Goal: Task Accomplishment & Management: Manage account settings

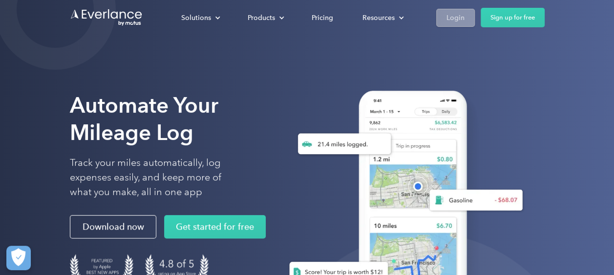
click at [461, 14] on div "Login" at bounding box center [455, 18] width 18 height 12
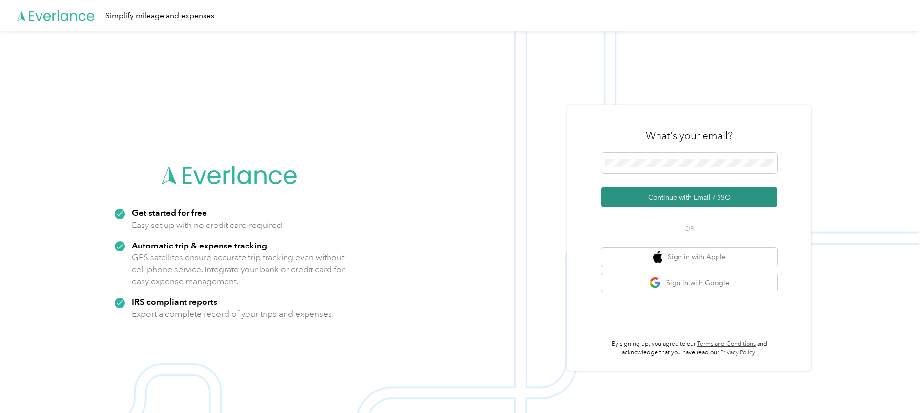
click at [639, 199] on button "Continue with Email / SSO" at bounding box center [690, 197] width 176 height 21
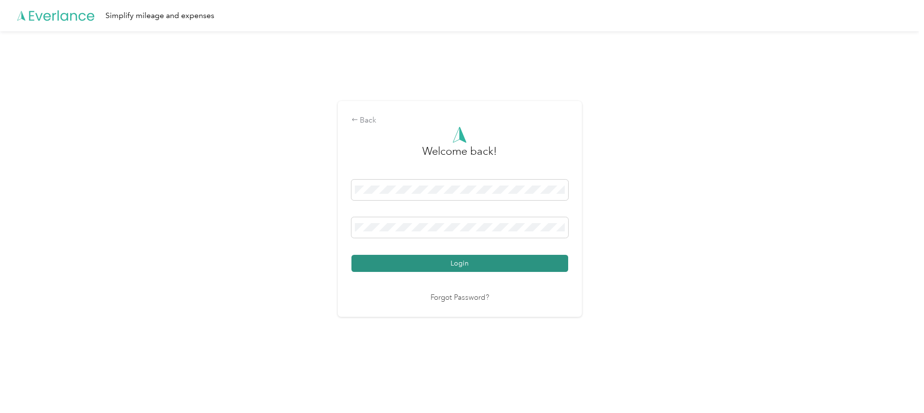
click at [410, 268] on button "Login" at bounding box center [460, 263] width 217 height 17
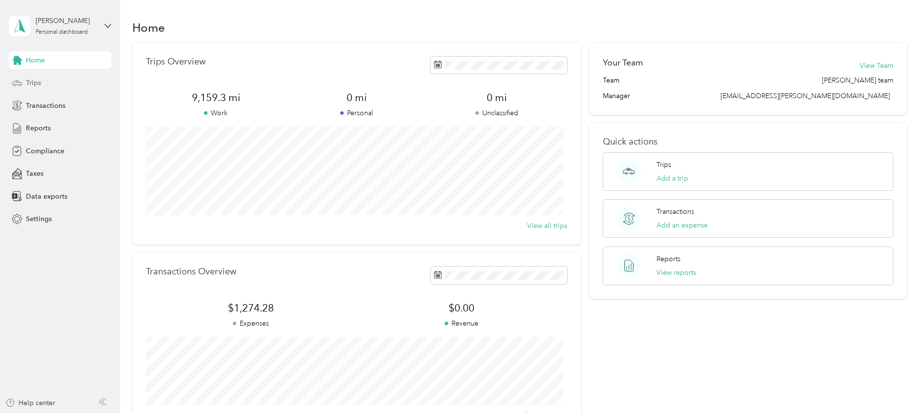
click at [39, 83] on span "Trips" at bounding box center [33, 83] width 15 height 10
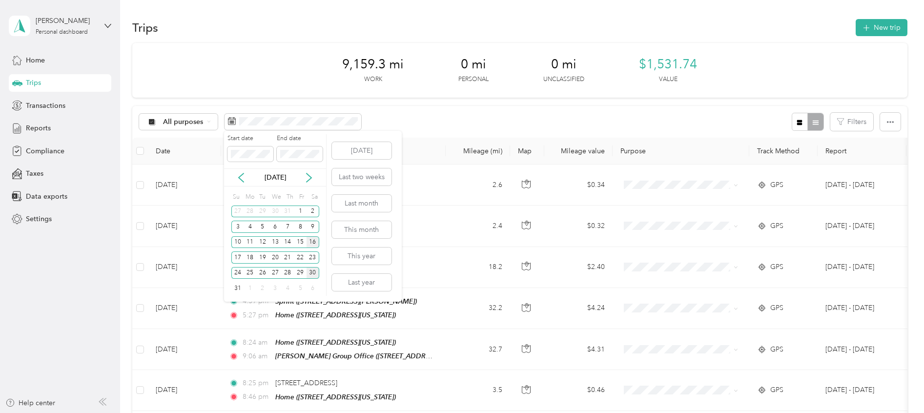
click at [314, 245] on div "16" at bounding box center [313, 242] width 13 height 12
click at [313, 275] on div "30" at bounding box center [313, 273] width 13 height 12
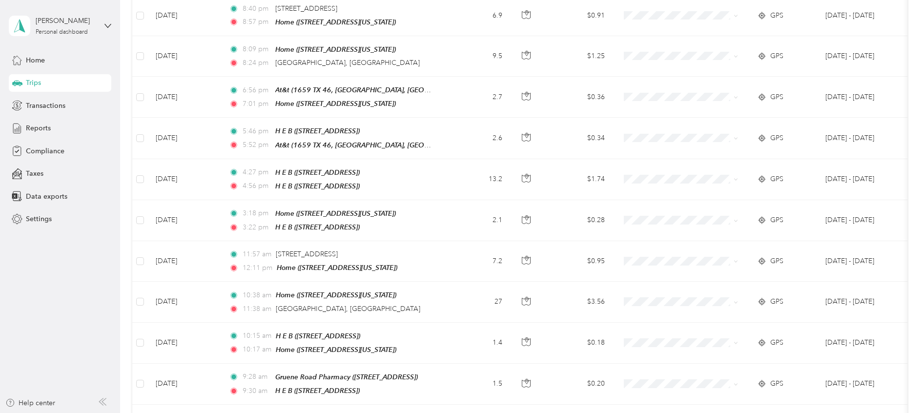
scroll to position [863, 0]
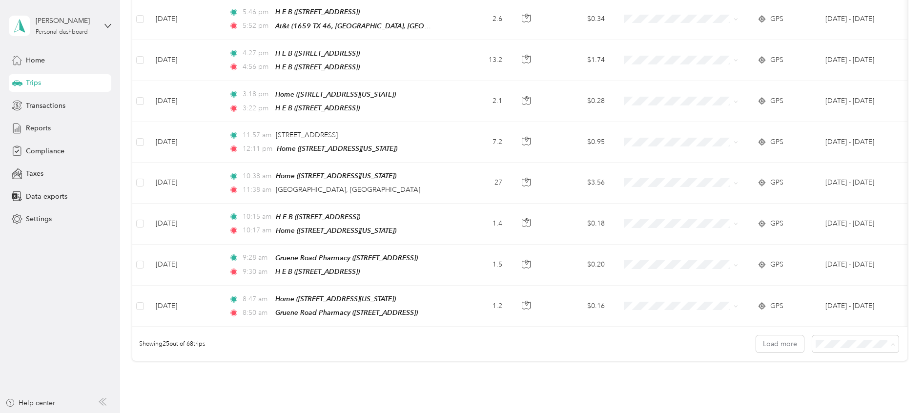
click at [815, 389] on li "100 per load" at bounding box center [849, 386] width 86 height 17
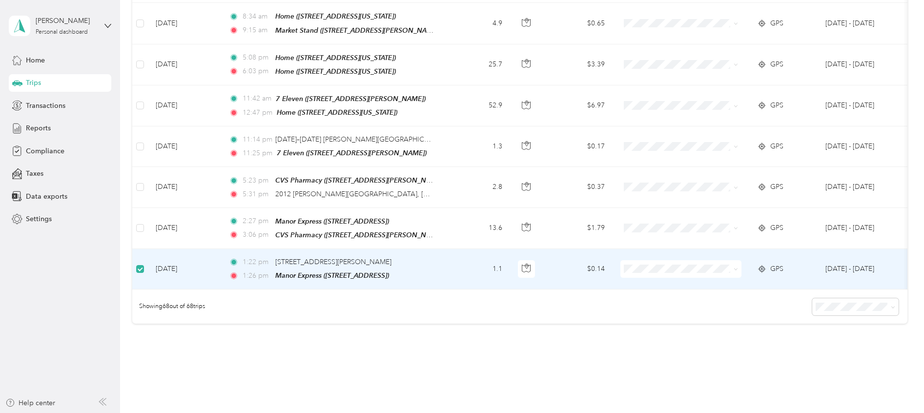
scroll to position [2662, 0]
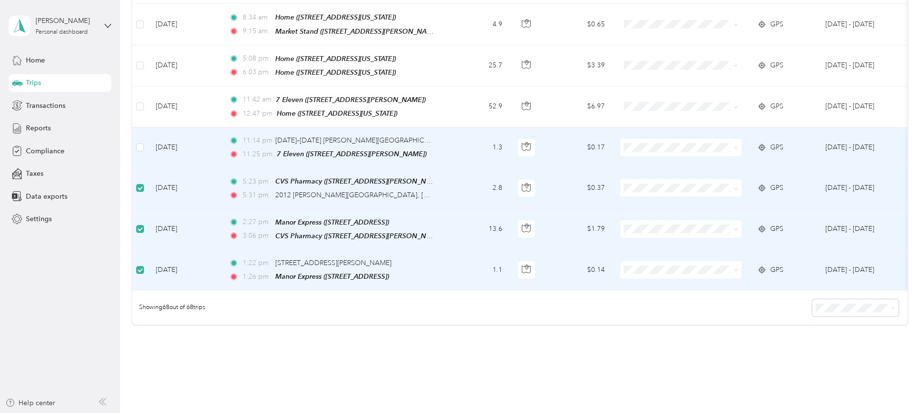
click at [134, 127] on td at bounding box center [140, 147] width 16 height 41
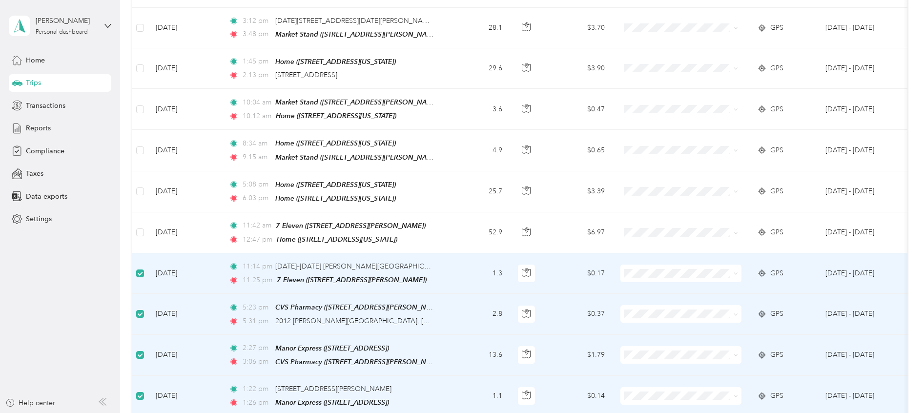
scroll to position [2442, 0]
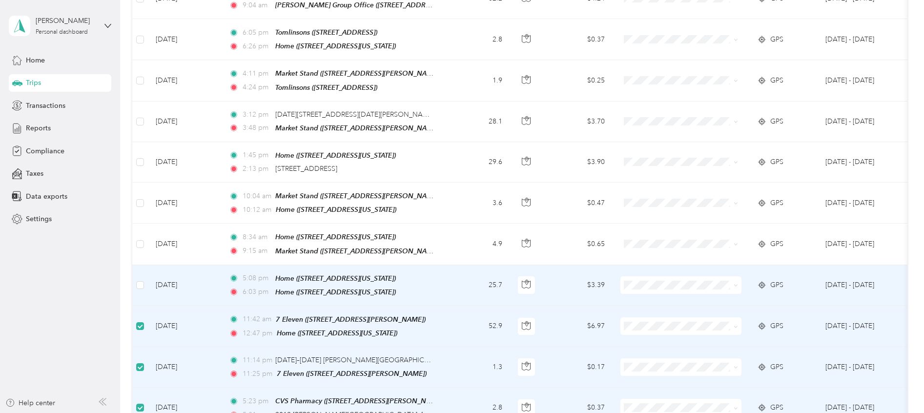
click at [144, 265] on td at bounding box center [140, 285] width 16 height 41
click at [140, 280] on label at bounding box center [140, 285] width 8 height 11
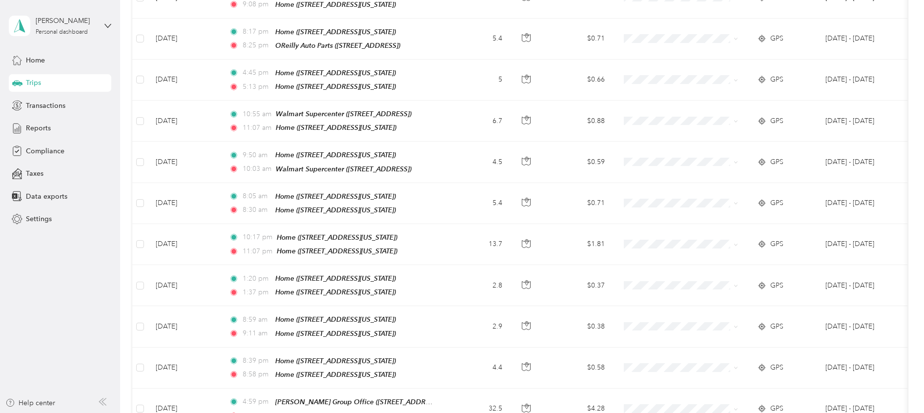
scroll to position [1490, 0]
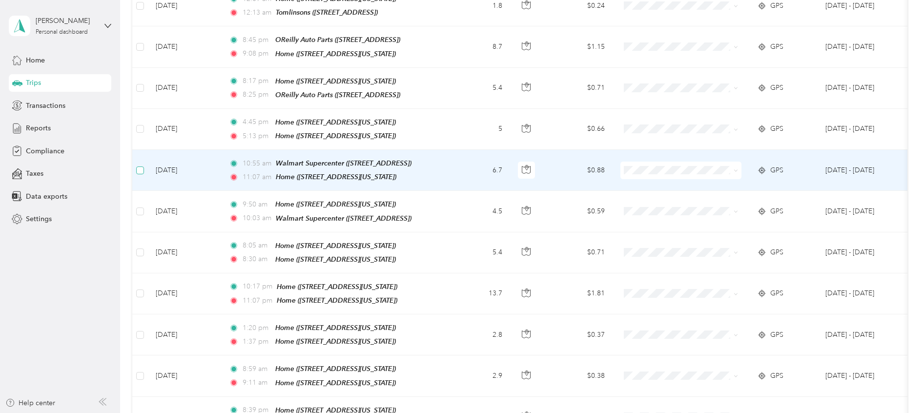
click at [140, 165] on label at bounding box center [140, 170] width 8 height 11
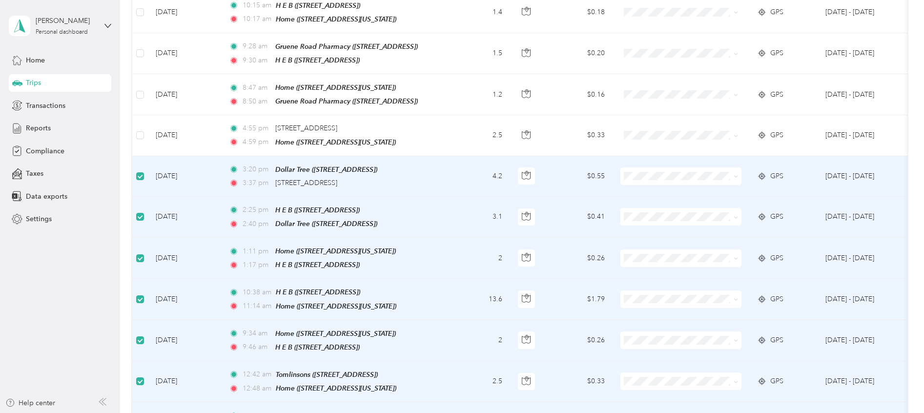
scroll to position [1051, 0]
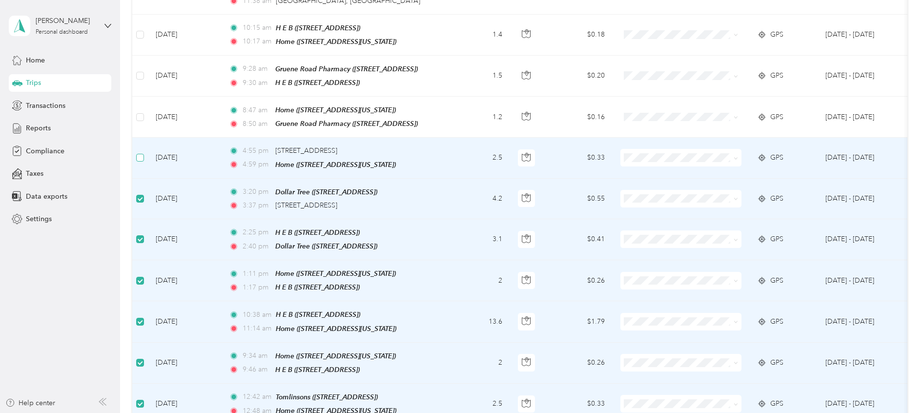
click at [143, 152] on label at bounding box center [140, 157] width 8 height 11
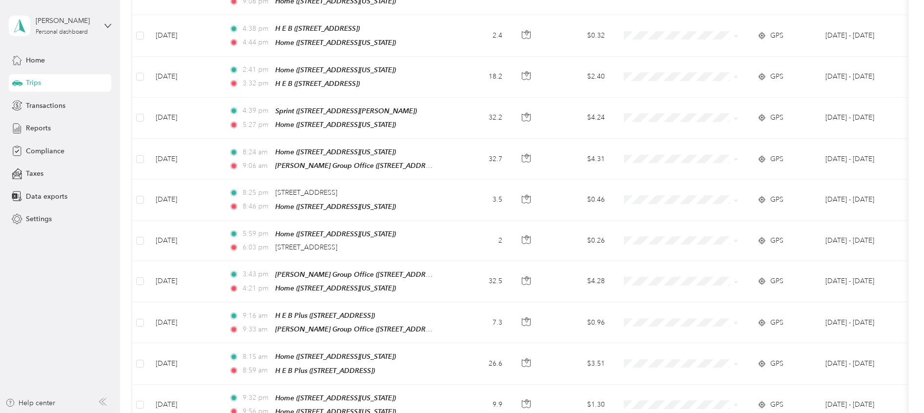
scroll to position [25, 0]
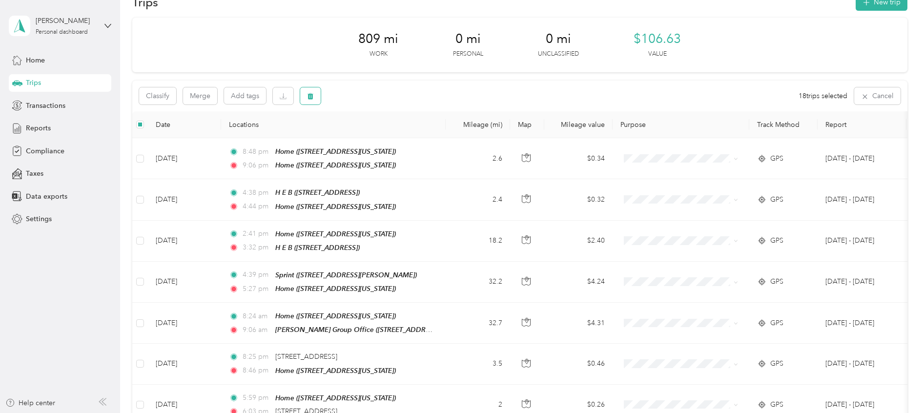
click at [312, 99] on icon "button" at bounding box center [311, 96] width 6 height 6
click at [379, 134] on button "Yes" at bounding box center [384, 137] width 19 height 16
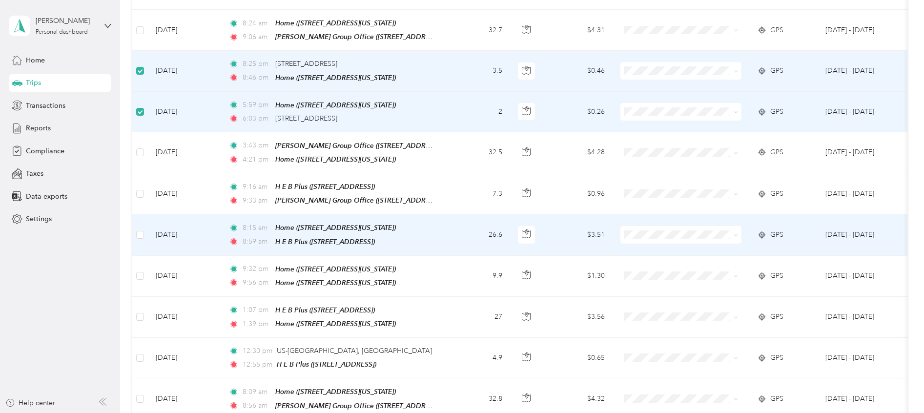
scroll to position [0, 0]
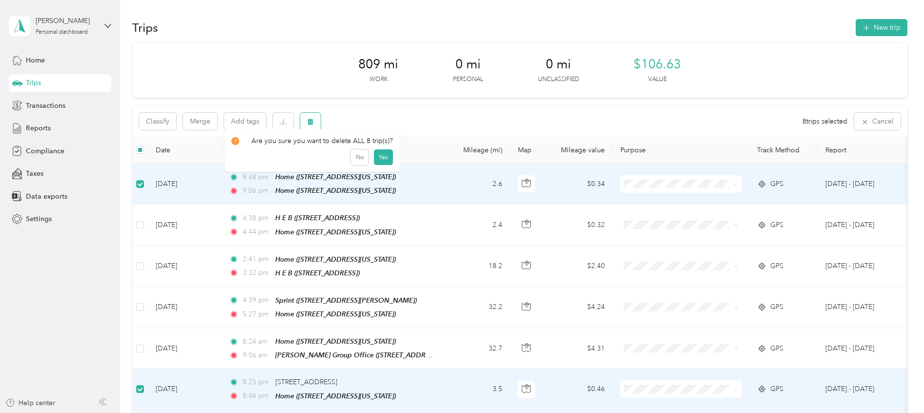
click at [305, 118] on button "button" at bounding box center [310, 121] width 21 height 17
click at [375, 159] on button "Yes" at bounding box center [383, 162] width 19 height 16
drag, startPoint x: 375, startPoint y: 169, endPoint x: 375, endPoint y: 180, distance: 11.2
click at [375, 178] on td "8:48 pm Home ([STREET_ADDRESS][US_STATE]) 9:06 pm Home ([STREET_ADDRESS][US_STA…" at bounding box center [333, 184] width 225 height 41
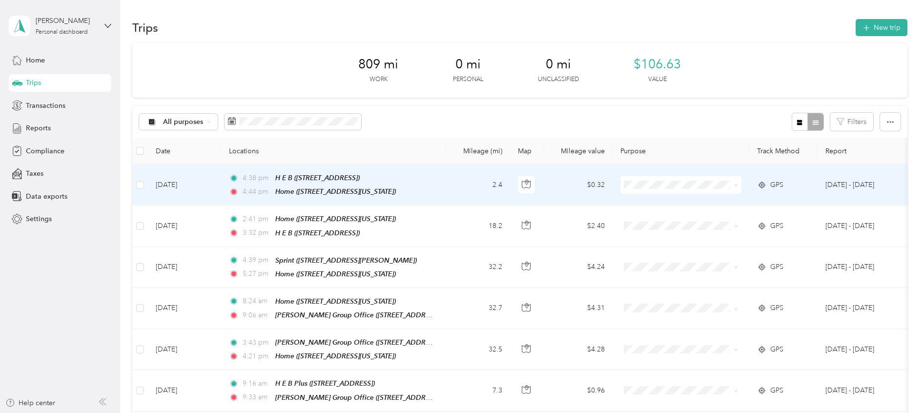
click at [649, 221] on span "Personal" at bounding box center [689, 220] width 90 height 10
click at [648, 189] on span at bounding box center [681, 185] width 121 height 18
click at [648, 206] on li "[PERSON_NAME]" at bounding box center [681, 202] width 121 height 17
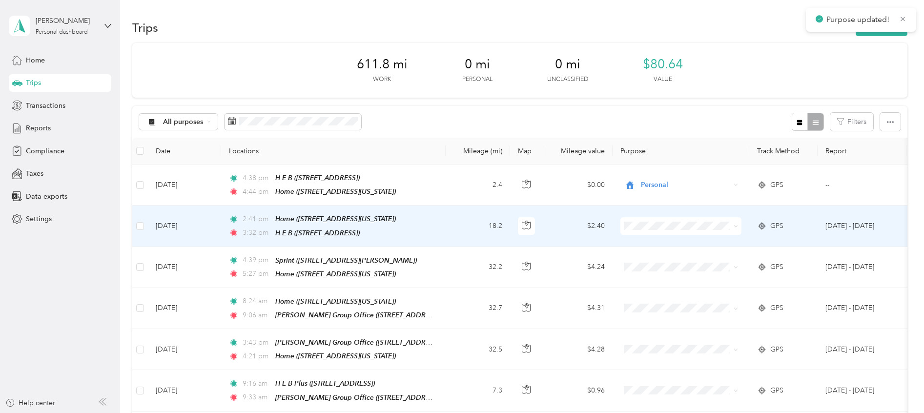
click at [644, 240] on span "[PERSON_NAME]" at bounding box center [689, 243] width 90 height 10
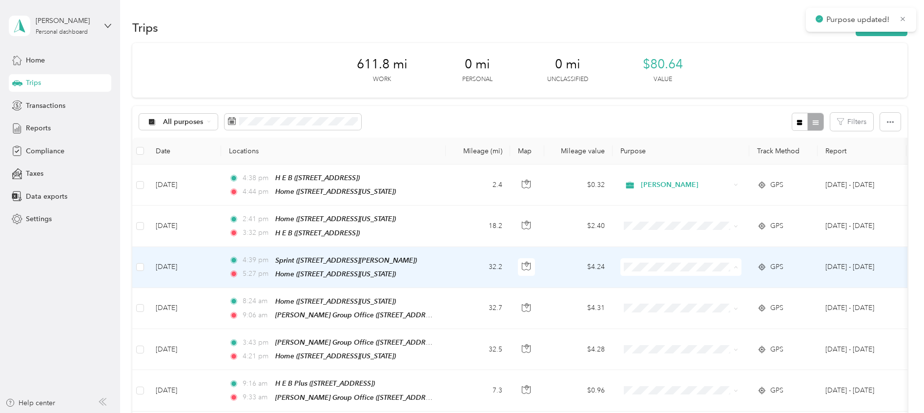
click at [644, 282] on span "[PERSON_NAME]" at bounding box center [680, 283] width 107 height 10
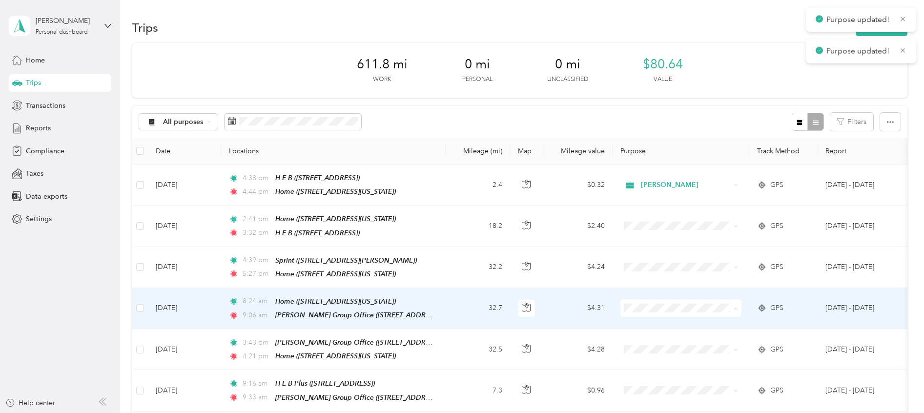
click at [646, 325] on li "[PERSON_NAME]" at bounding box center [681, 322] width 121 height 17
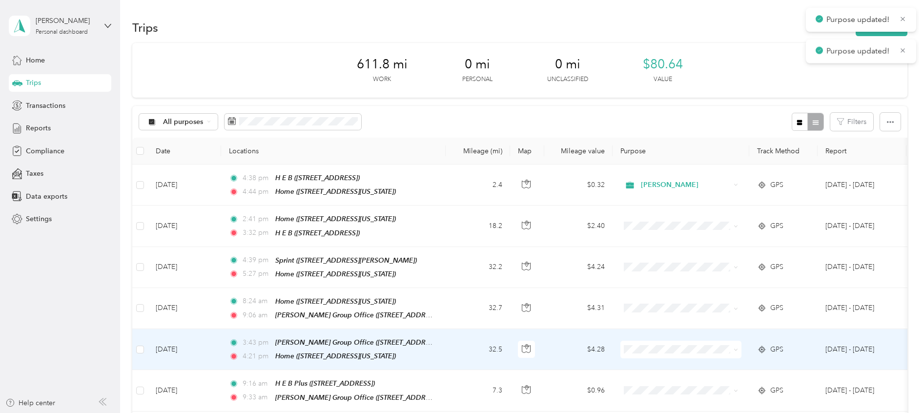
click at [643, 362] on span "[PERSON_NAME]" at bounding box center [680, 363] width 107 height 10
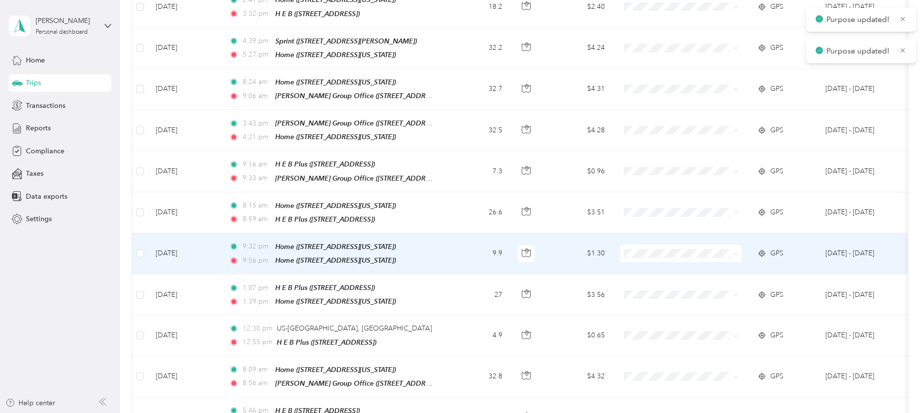
scroll to position [220, 0]
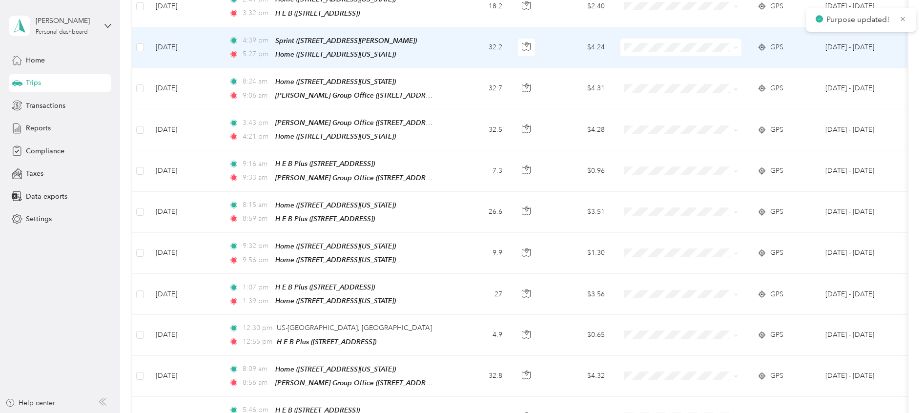
click at [657, 54] on td at bounding box center [681, 47] width 137 height 41
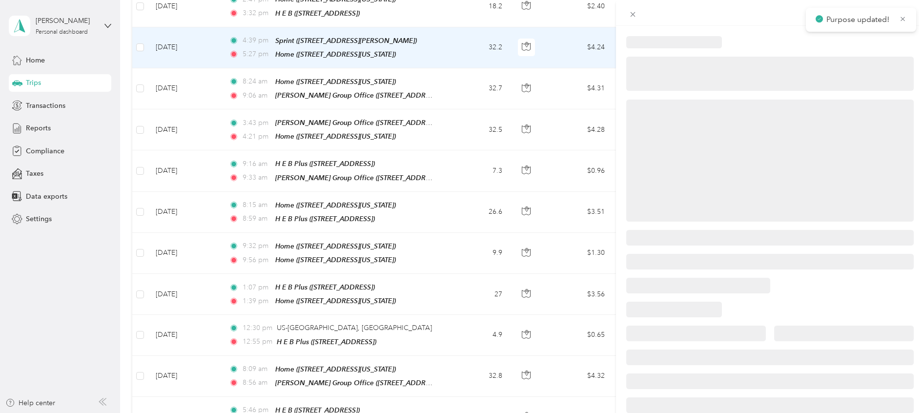
click at [604, 102] on div at bounding box center [462, 206] width 924 height 413
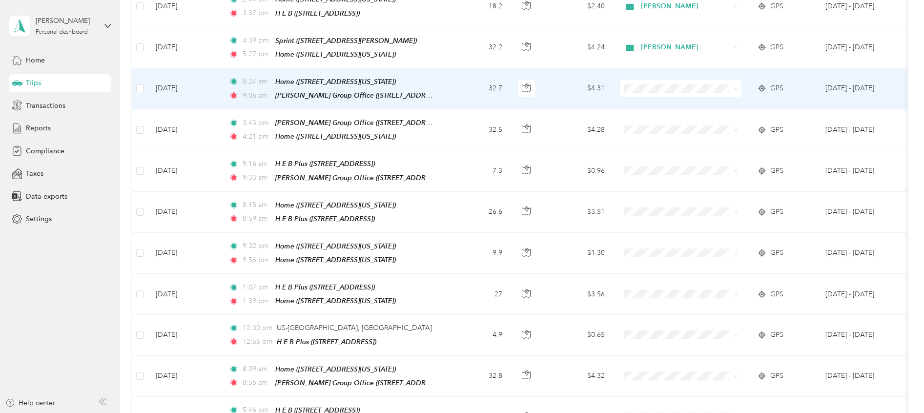
click at [623, 90] on span at bounding box center [681, 89] width 121 height 18
click at [664, 107] on li "[PERSON_NAME]" at bounding box center [681, 102] width 121 height 17
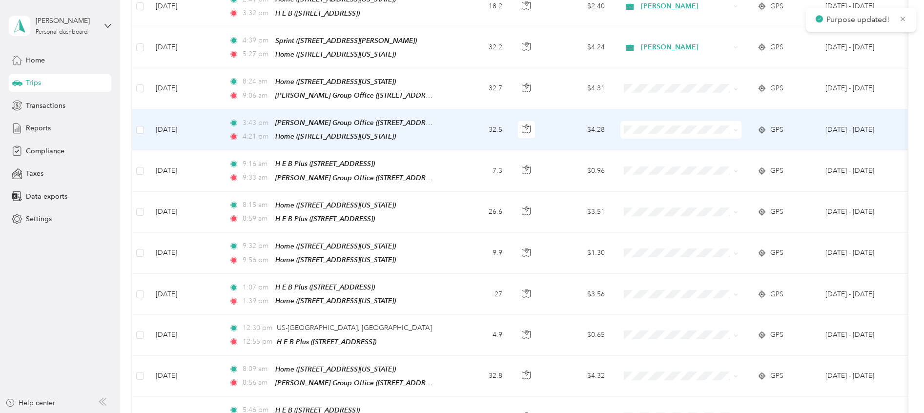
click at [661, 145] on span "[PERSON_NAME]" at bounding box center [689, 144] width 90 height 10
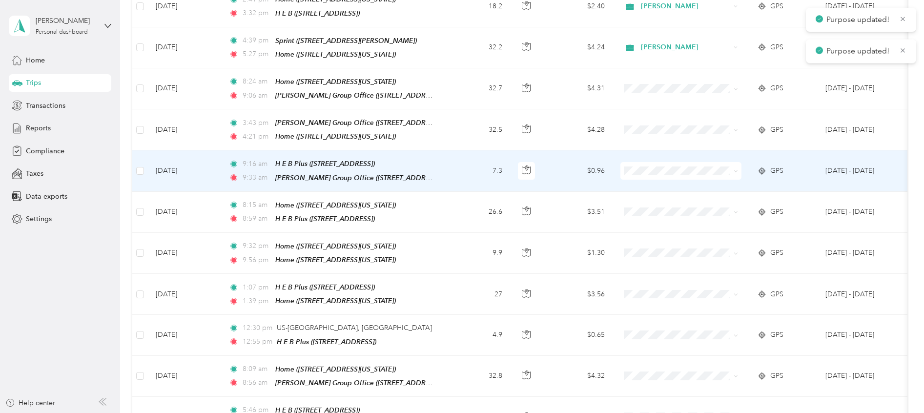
click at [653, 189] on li "[PERSON_NAME]" at bounding box center [681, 181] width 121 height 17
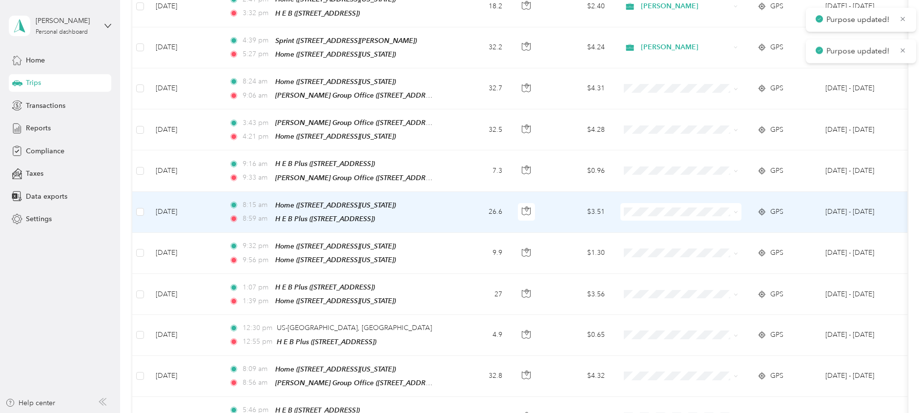
click at [656, 226] on li "[PERSON_NAME]" at bounding box center [681, 220] width 121 height 17
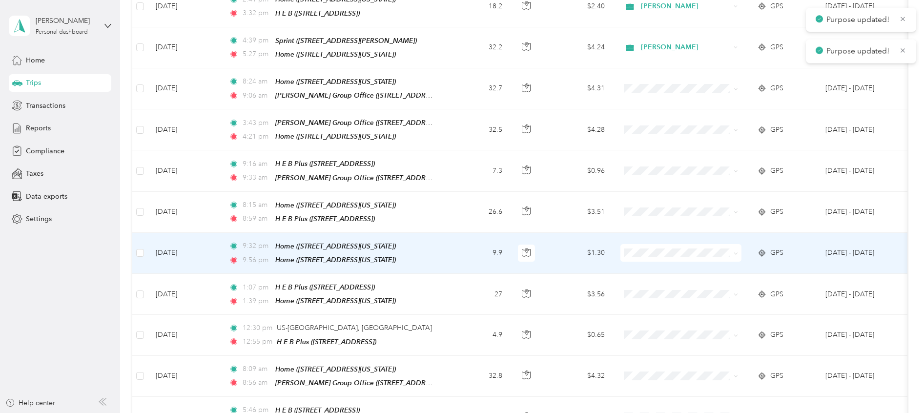
click at [655, 244] on span at bounding box center [681, 253] width 121 height 18
click at [653, 266] on li "[PERSON_NAME]" at bounding box center [681, 263] width 121 height 17
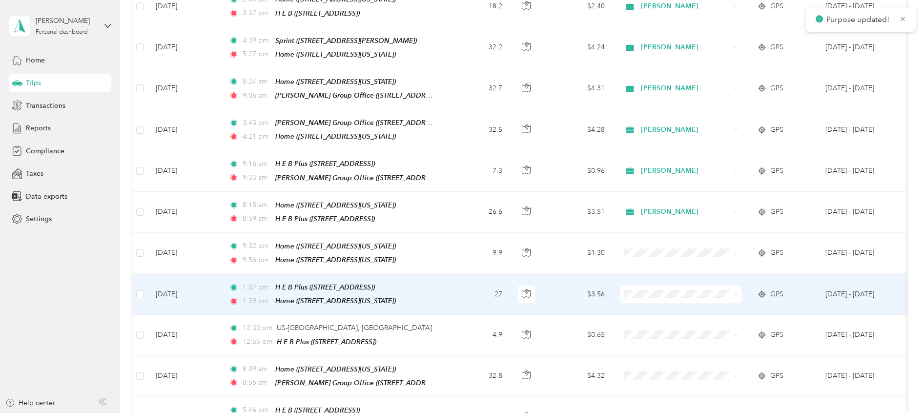
click at [648, 308] on li "[PERSON_NAME]" at bounding box center [681, 300] width 121 height 17
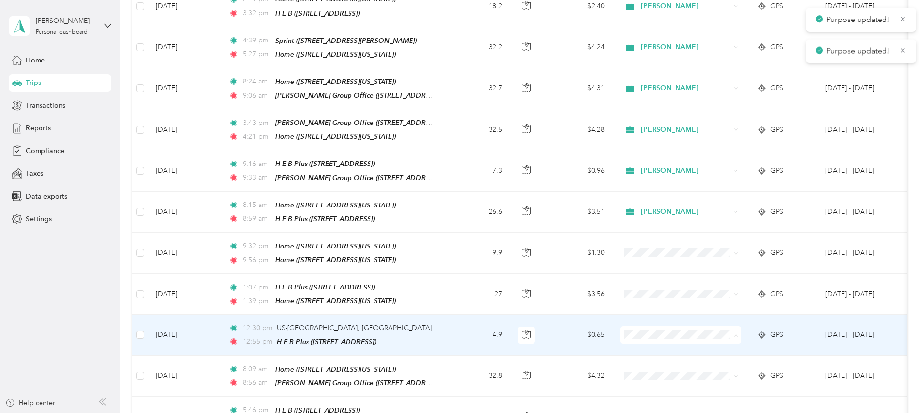
click at [646, 345] on li "[PERSON_NAME]" at bounding box center [681, 344] width 121 height 17
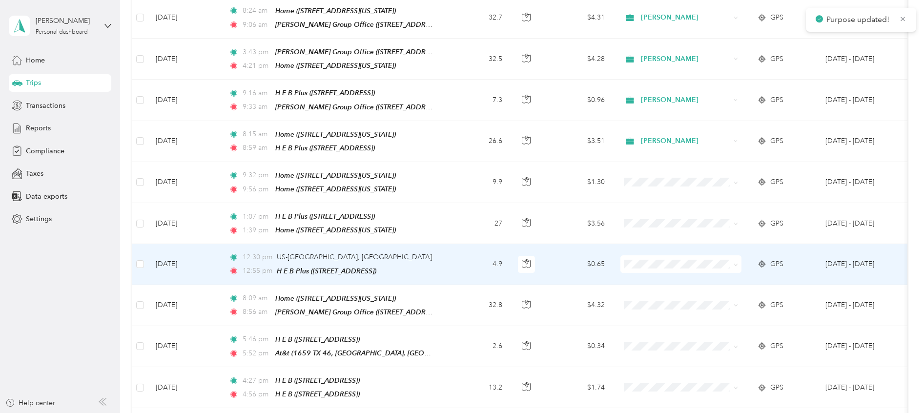
scroll to position [366, 0]
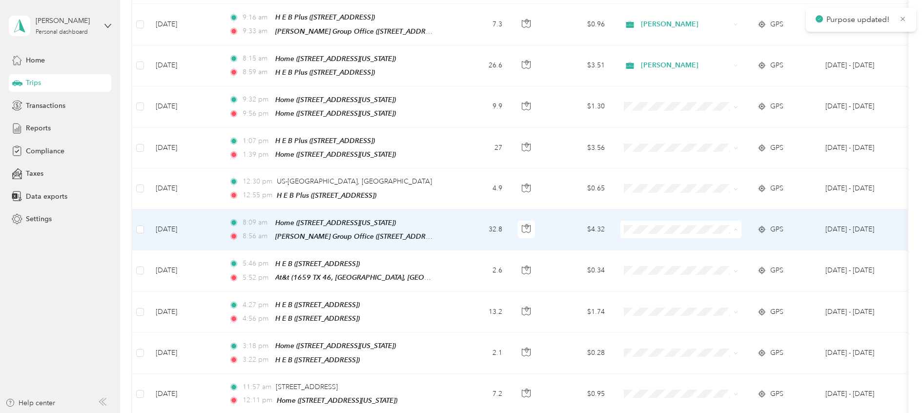
click at [668, 239] on span "[PERSON_NAME]" at bounding box center [689, 238] width 90 height 10
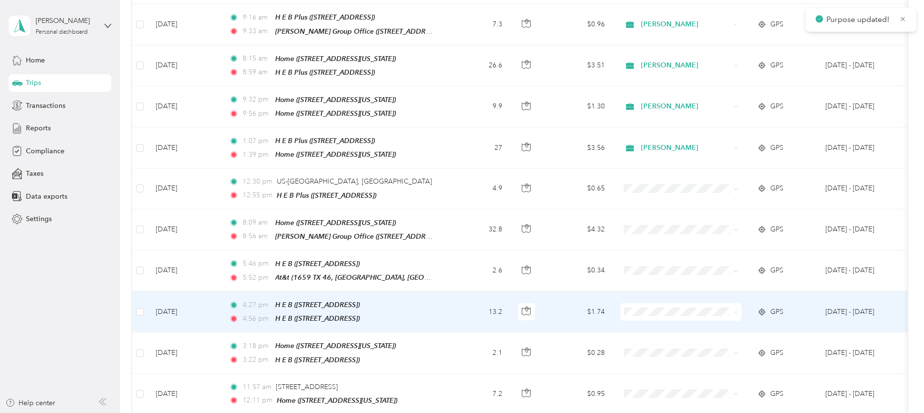
click at [652, 318] on span "[PERSON_NAME]" at bounding box center [689, 316] width 90 height 10
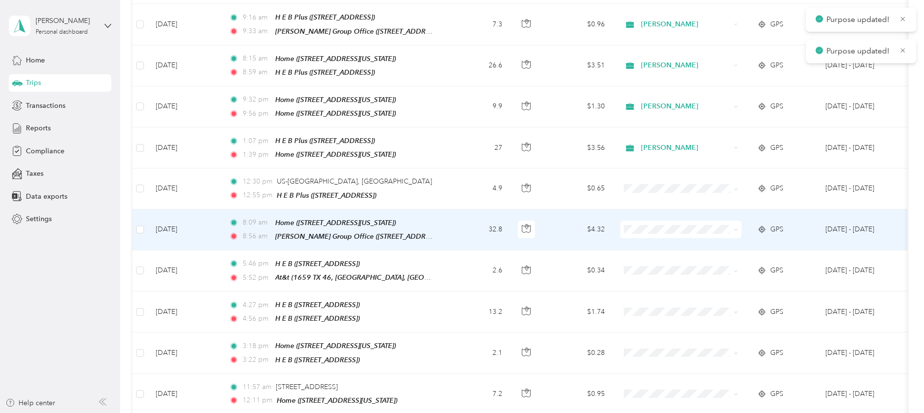
click at [651, 226] on span at bounding box center [681, 230] width 121 height 18
click at [651, 225] on span at bounding box center [681, 230] width 121 height 18
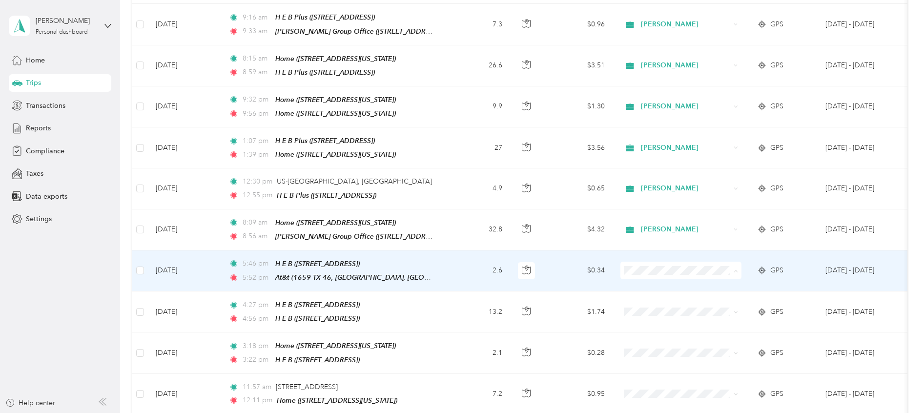
click at [653, 280] on li "[PERSON_NAME]" at bounding box center [681, 278] width 121 height 17
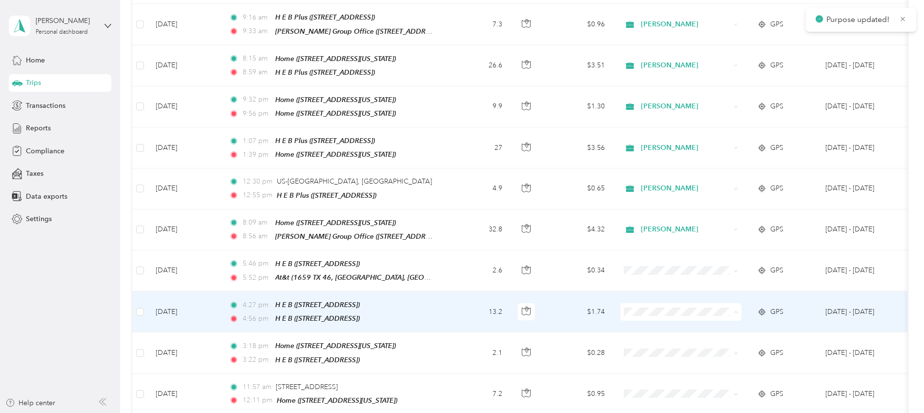
click at [650, 315] on span "[PERSON_NAME]" at bounding box center [689, 318] width 90 height 10
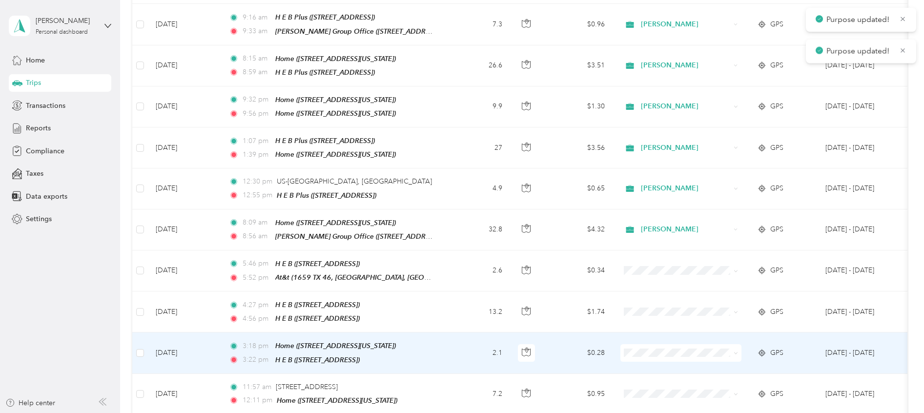
click at [647, 361] on span "[PERSON_NAME]" at bounding box center [689, 358] width 90 height 10
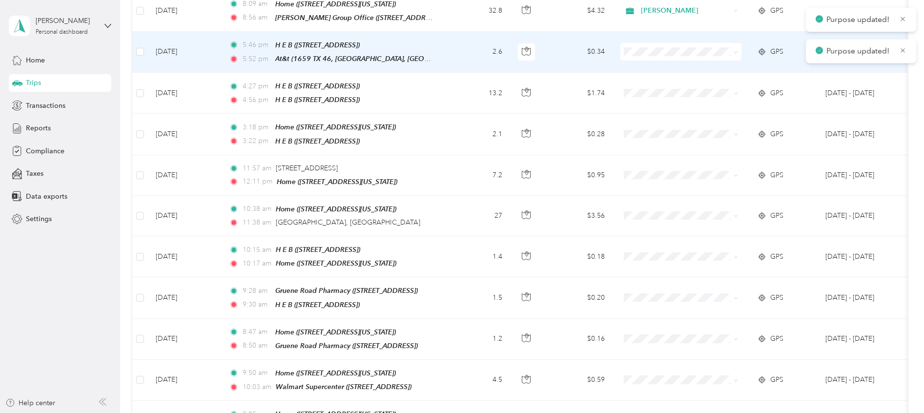
scroll to position [586, 0]
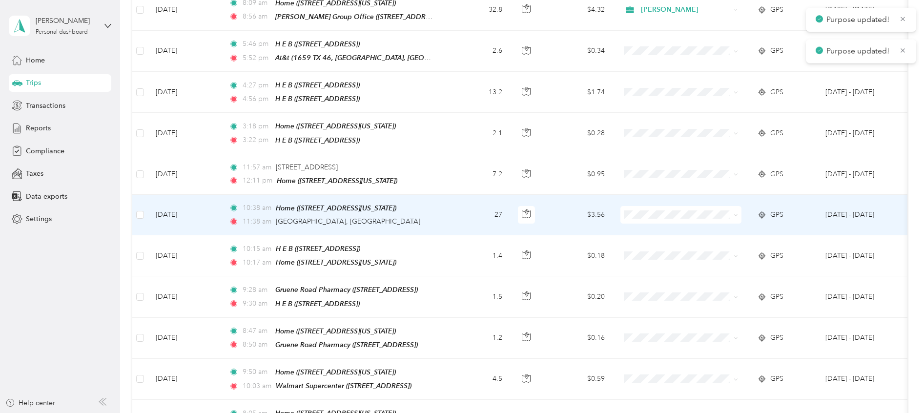
click at [642, 206] on span at bounding box center [681, 215] width 121 height 18
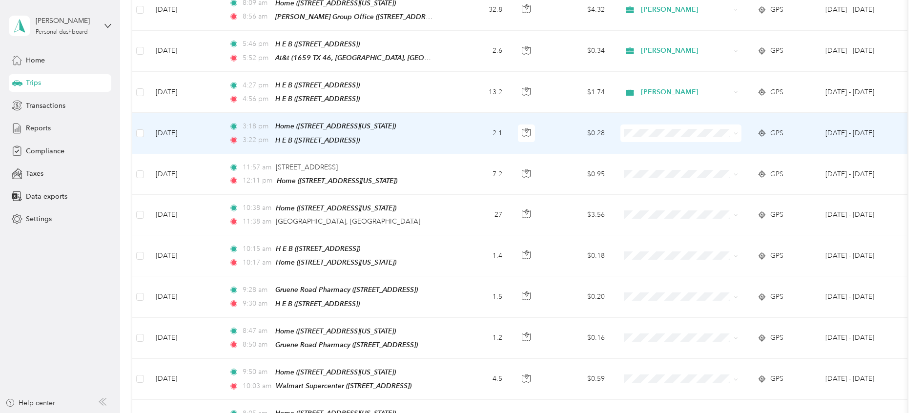
click at [641, 136] on span "[PERSON_NAME]" at bounding box center [680, 139] width 107 height 10
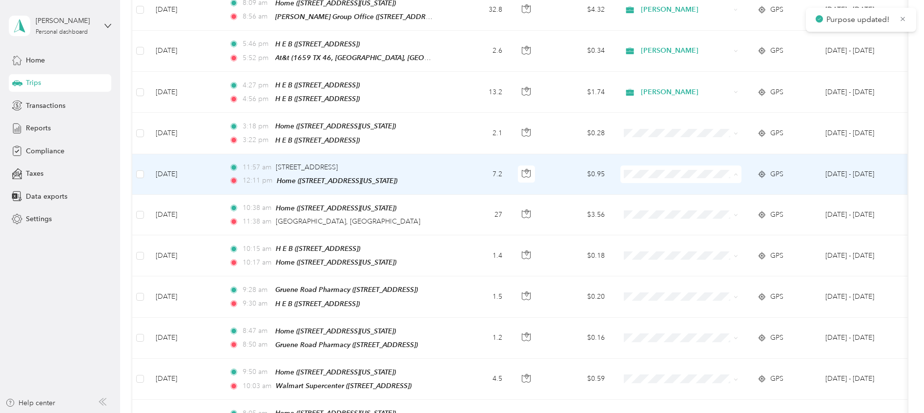
click at [647, 183] on li "[PERSON_NAME]" at bounding box center [681, 178] width 121 height 17
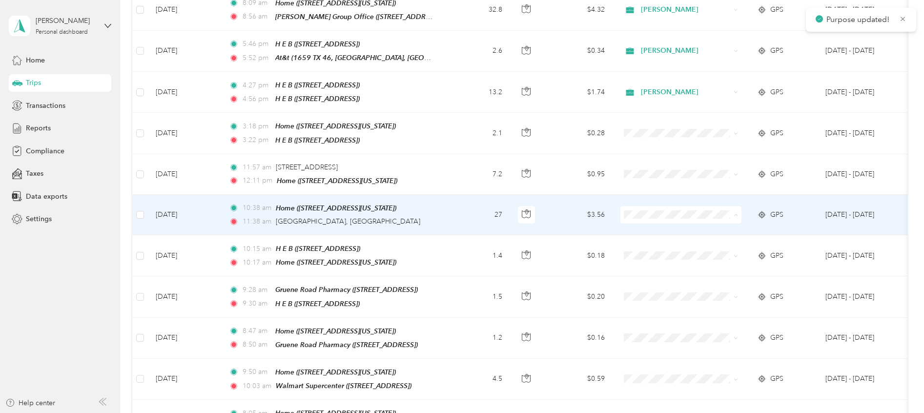
click at [651, 220] on span "[PERSON_NAME]" at bounding box center [689, 219] width 90 height 10
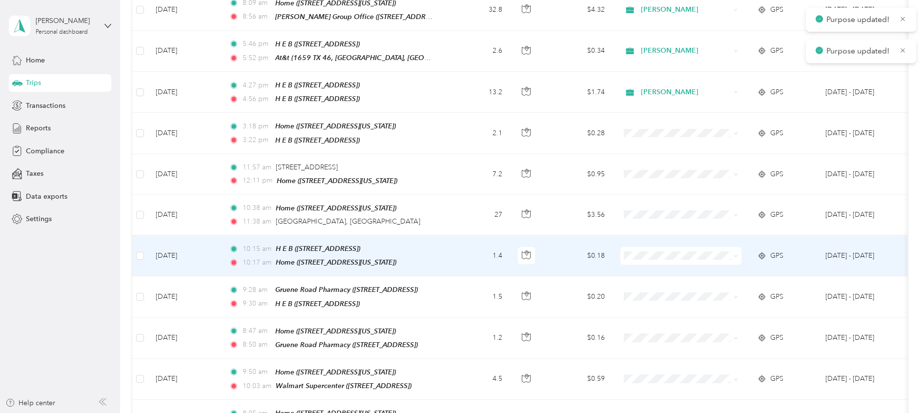
click at [647, 247] on span at bounding box center [681, 256] width 121 height 18
click at [647, 257] on span "[PERSON_NAME]" at bounding box center [689, 259] width 90 height 10
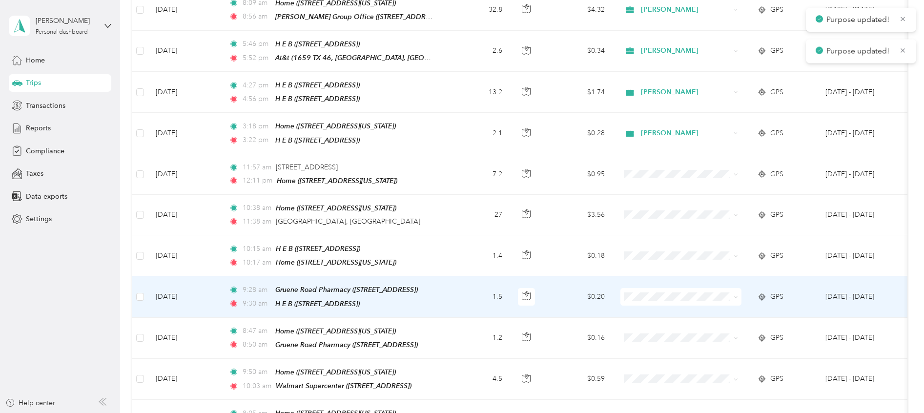
click at [647, 288] on span at bounding box center [681, 297] width 121 height 18
drag, startPoint x: 646, startPoint y: 298, endPoint x: 646, endPoint y: 291, distance: 7.8
click at [646, 298] on span "[PERSON_NAME]" at bounding box center [689, 296] width 90 height 10
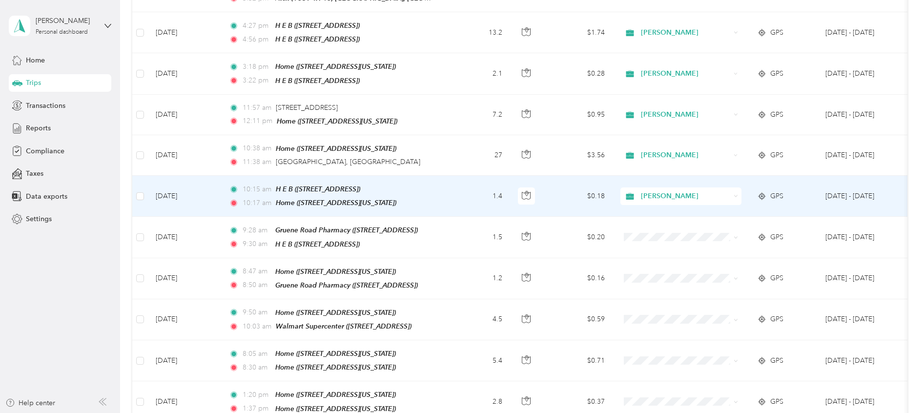
scroll to position [659, 0]
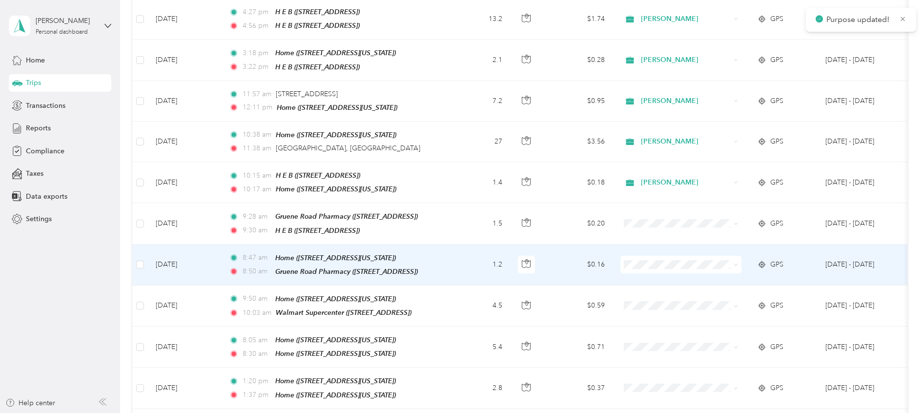
click at [641, 256] on span at bounding box center [681, 265] width 121 height 18
click at [640, 270] on li "[PERSON_NAME]" at bounding box center [681, 264] width 121 height 17
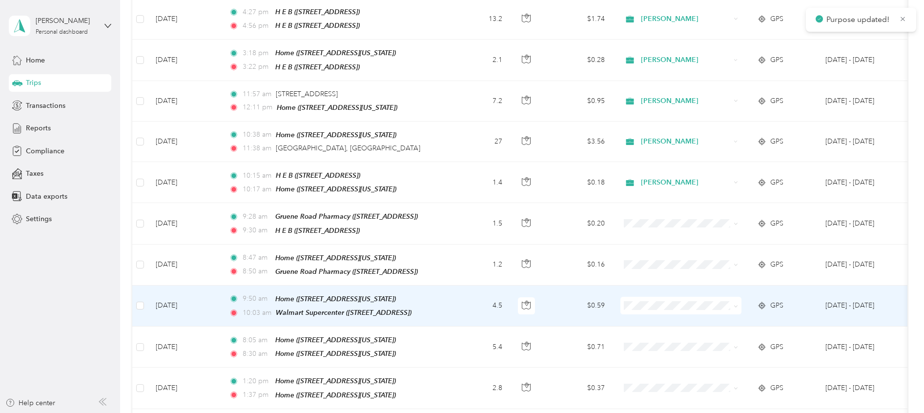
click at [648, 303] on span "[PERSON_NAME]" at bounding box center [689, 304] width 90 height 10
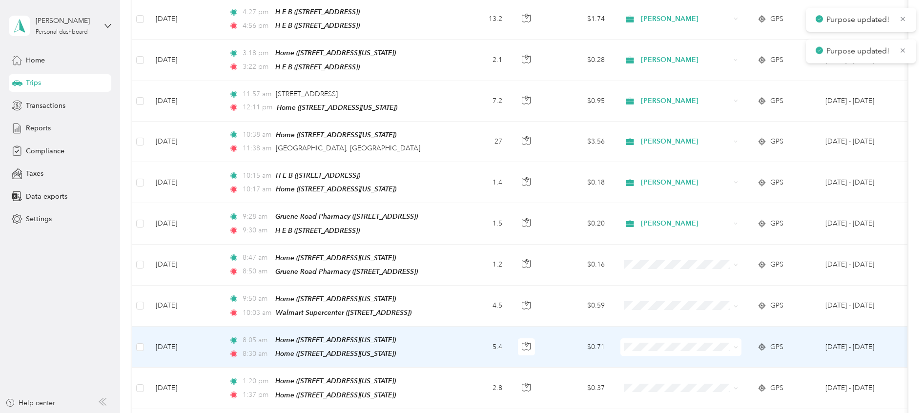
click at [643, 351] on span "[PERSON_NAME]" at bounding box center [680, 346] width 107 height 10
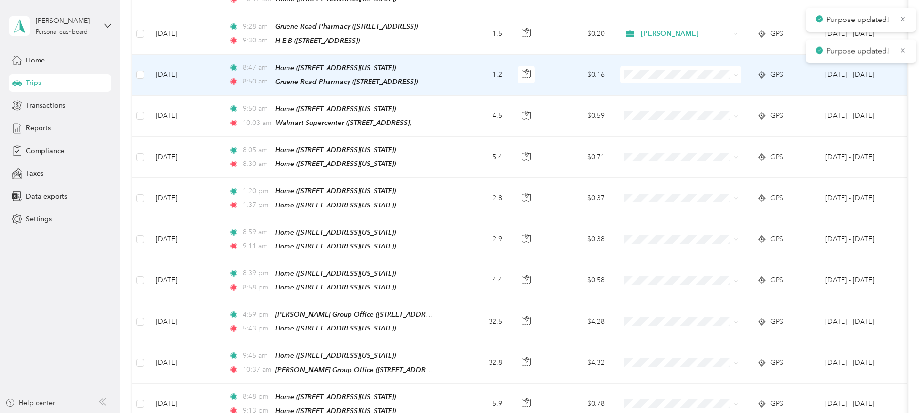
scroll to position [879, 0]
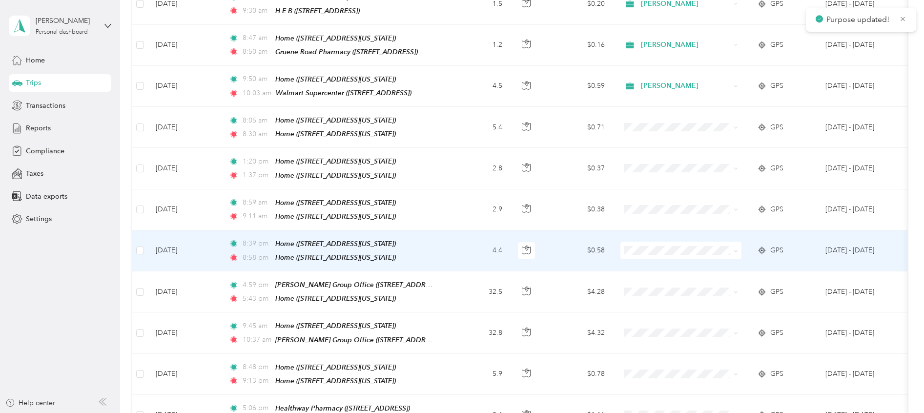
click at [650, 249] on li "[PERSON_NAME]" at bounding box center [681, 243] width 121 height 17
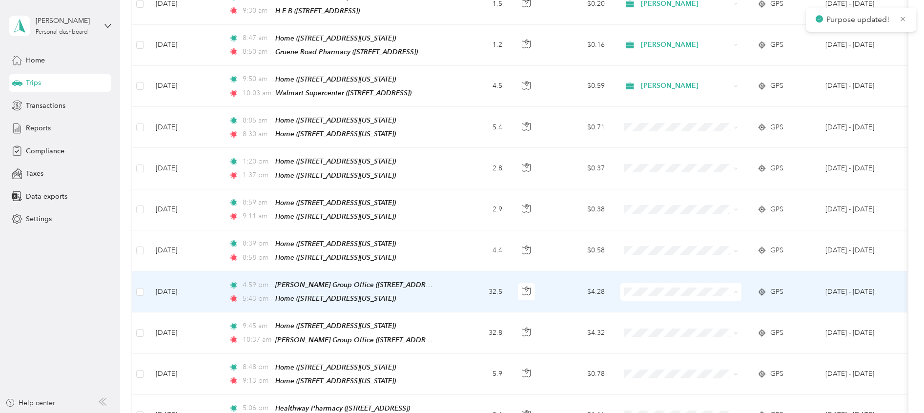
click at [642, 289] on li "[PERSON_NAME]" at bounding box center [681, 287] width 121 height 17
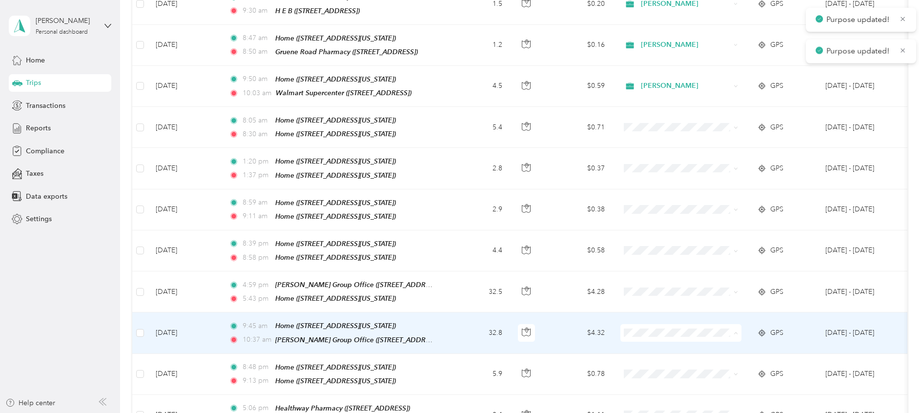
click at [652, 324] on span "[PERSON_NAME]" at bounding box center [689, 328] width 90 height 10
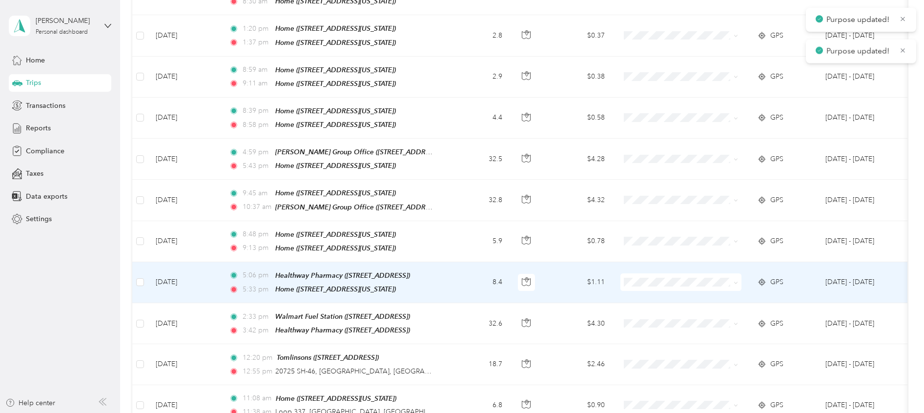
scroll to position [1025, 0]
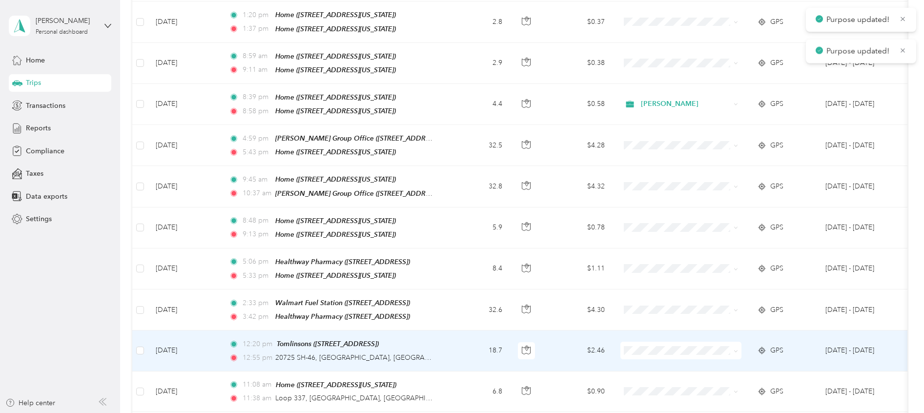
click at [652, 342] on span at bounding box center [681, 351] width 121 height 18
drag, startPoint x: 636, startPoint y: 345, endPoint x: 635, endPoint y: 360, distance: 15.2
click at [636, 347] on ol "[PERSON_NAME] Personal" at bounding box center [681, 349] width 121 height 34
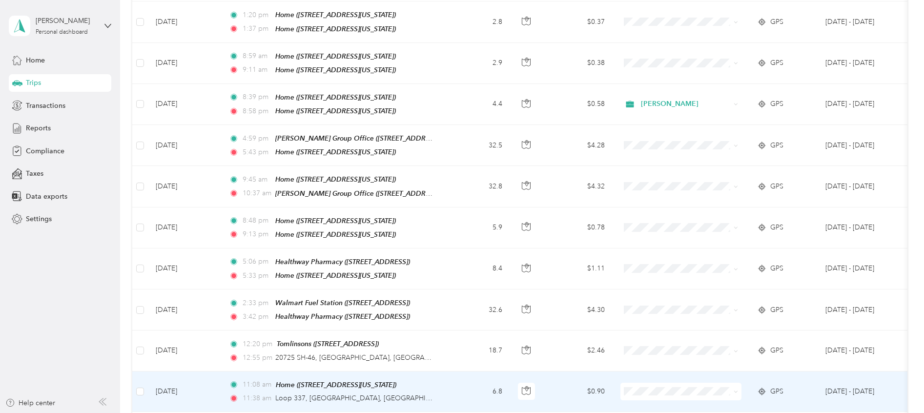
click at [639, 380] on icon at bounding box center [633, 381] width 12 height 8
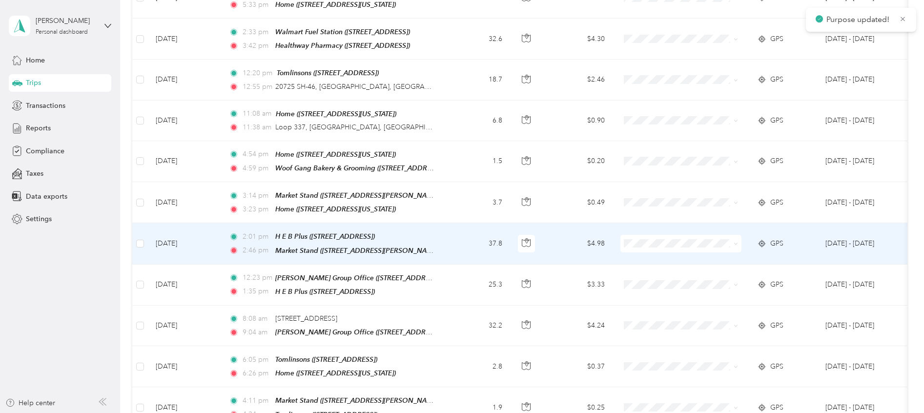
scroll to position [1318, 0]
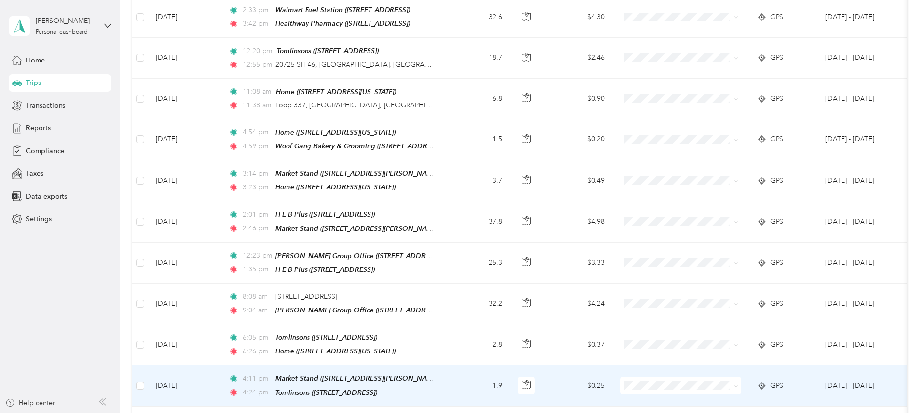
click at [651, 367] on span "[PERSON_NAME]" at bounding box center [689, 366] width 90 height 10
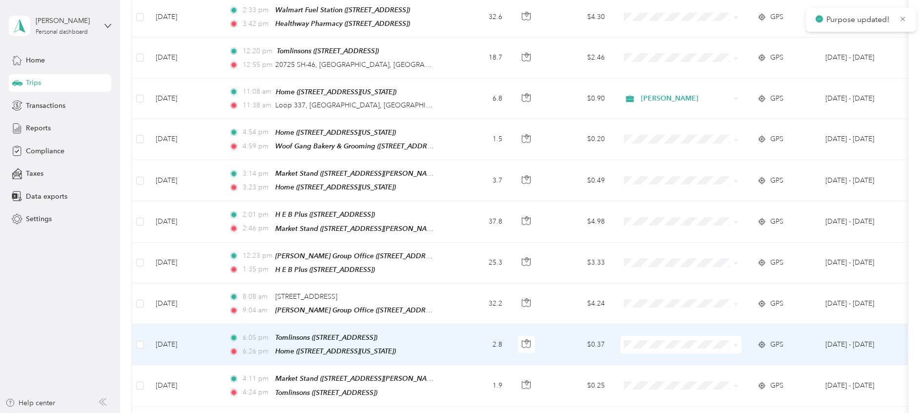
click at [643, 324] on td at bounding box center [681, 344] width 137 height 41
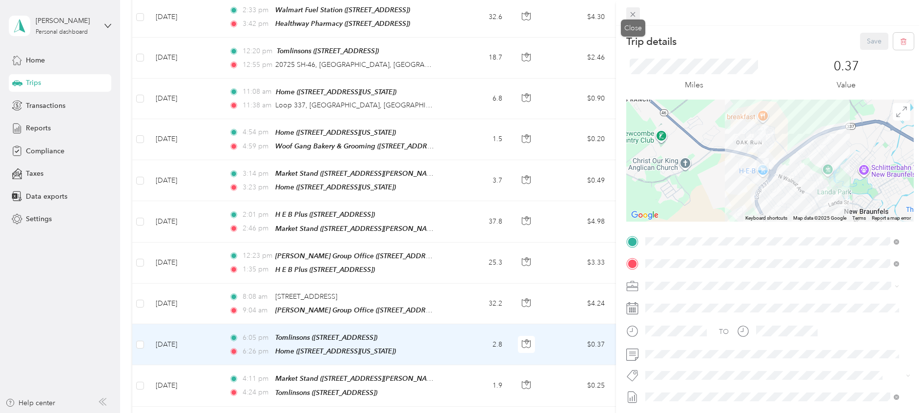
click at [629, 15] on icon at bounding box center [633, 14] width 8 height 8
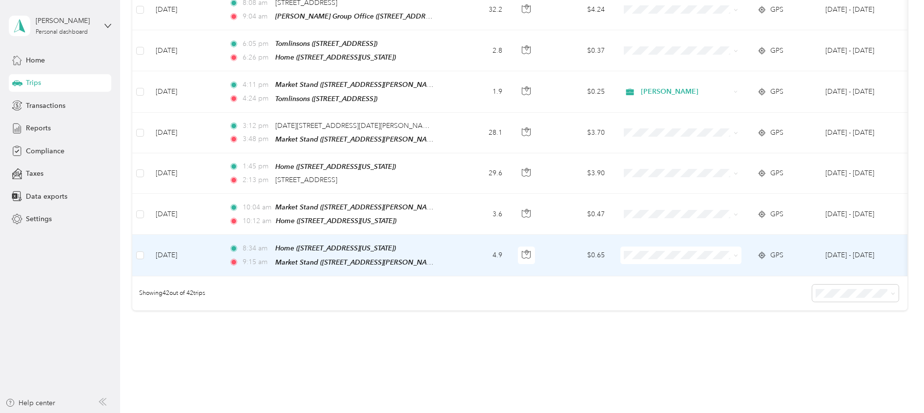
scroll to position [1619, 0]
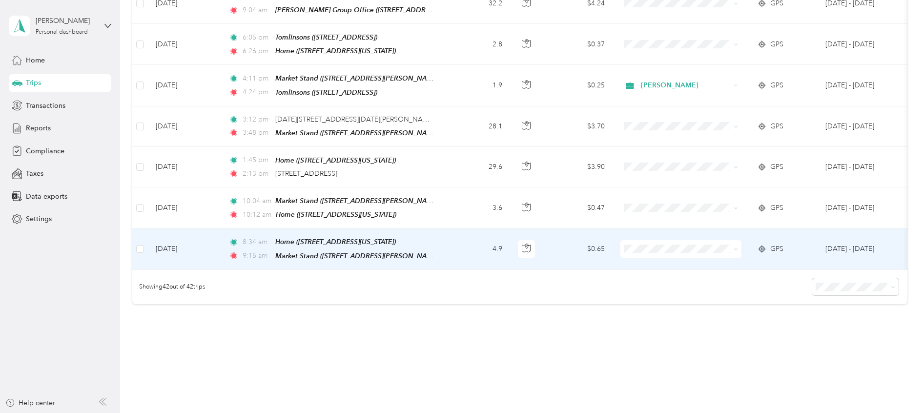
click at [641, 240] on span at bounding box center [681, 249] width 121 height 18
click at [634, 240] on span at bounding box center [681, 249] width 121 height 18
click at [636, 228] on icon at bounding box center [633, 231] width 12 height 8
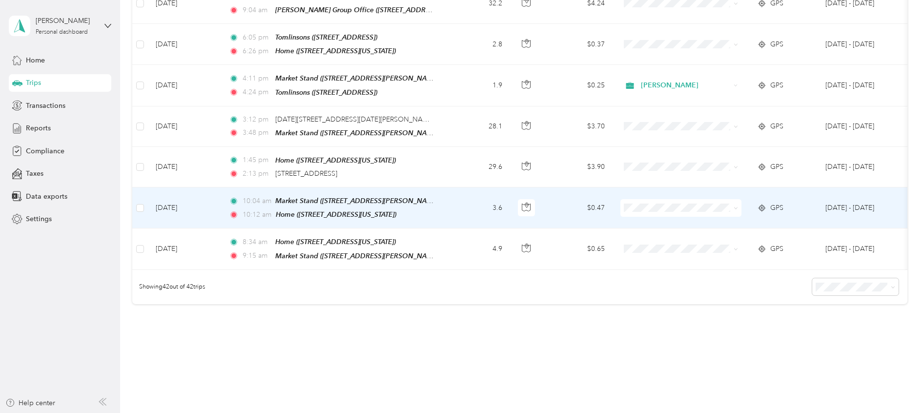
click at [631, 199] on span at bounding box center [681, 208] width 121 height 18
click at [653, 188] on span "[PERSON_NAME]" at bounding box center [689, 191] width 90 height 10
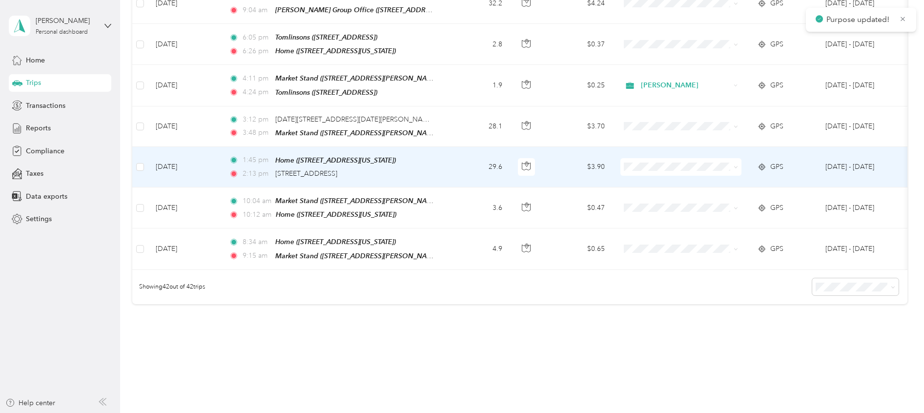
click at [654, 150] on span "[PERSON_NAME]" at bounding box center [689, 149] width 90 height 10
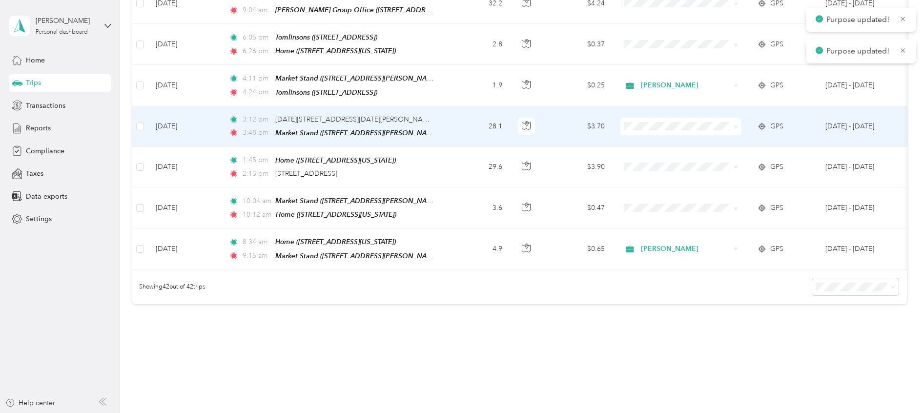
click at [665, 108] on span "[PERSON_NAME]" at bounding box center [689, 110] width 90 height 10
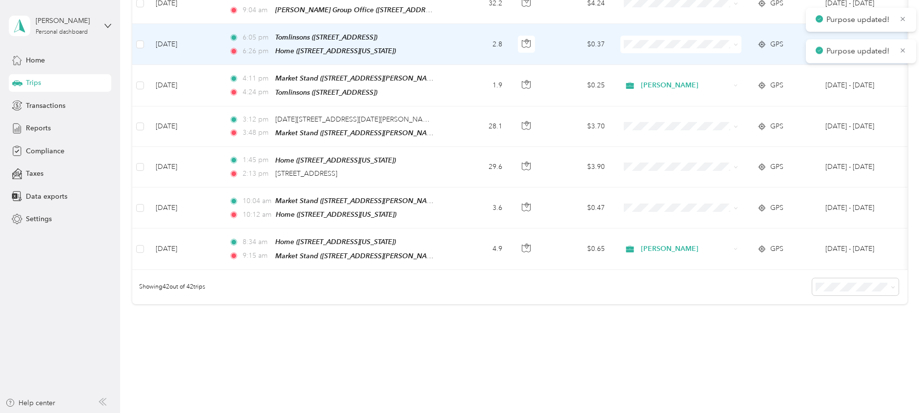
click at [649, 28] on span "[PERSON_NAME]" at bounding box center [689, 29] width 90 height 10
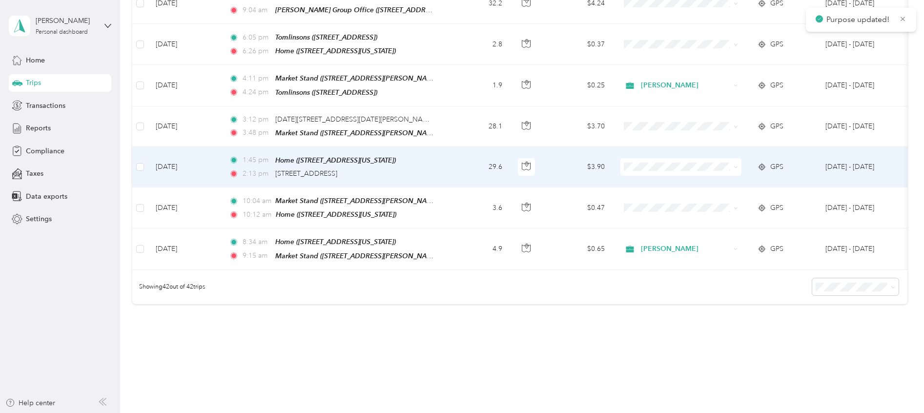
scroll to position [1472, 0]
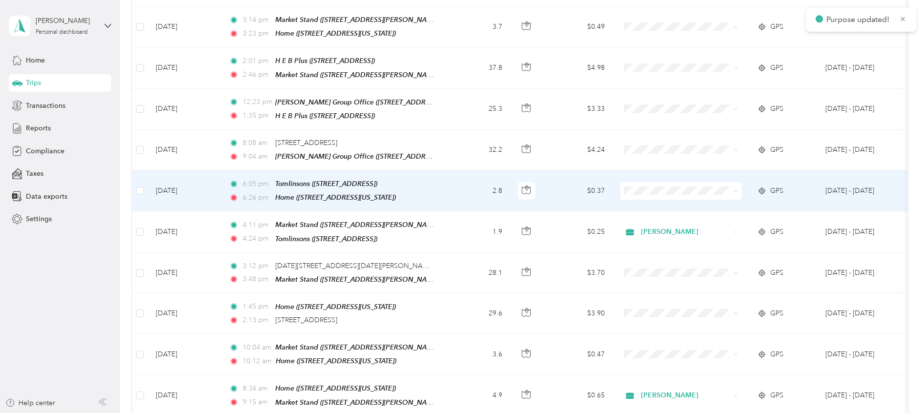
click at [650, 182] on span at bounding box center [681, 191] width 121 height 18
click at [638, 171] on span "[PERSON_NAME]" at bounding box center [680, 176] width 107 height 10
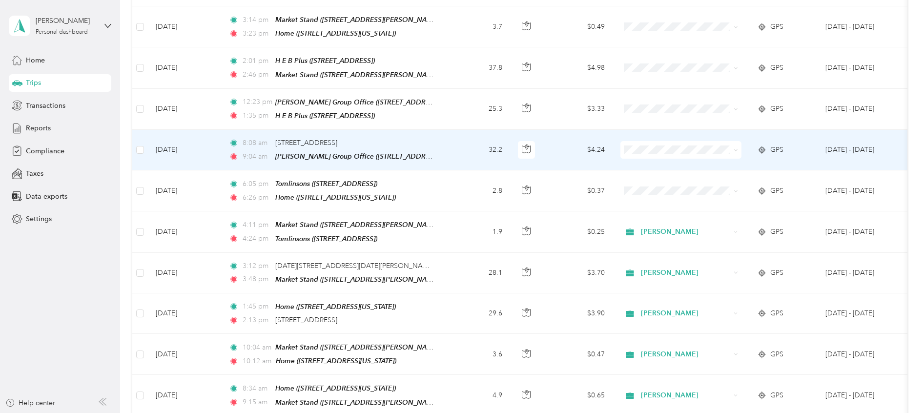
click at [634, 141] on span at bounding box center [681, 150] width 121 height 18
drag, startPoint x: 647, startPoint y: 136, endPoint x: 647, endPoint y: 127, distance: 8.3
click at [647, 135] on span "[PERSON_NAME]" at bounding box center [689, 136] width 90 height 10
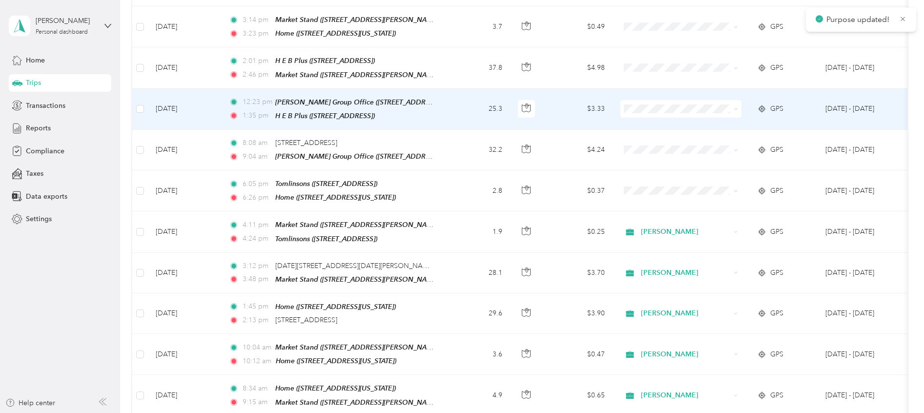
click at [651, 92] on span "[PERSON_NAME]" at bounding box center [689, 92] width 90 height 10
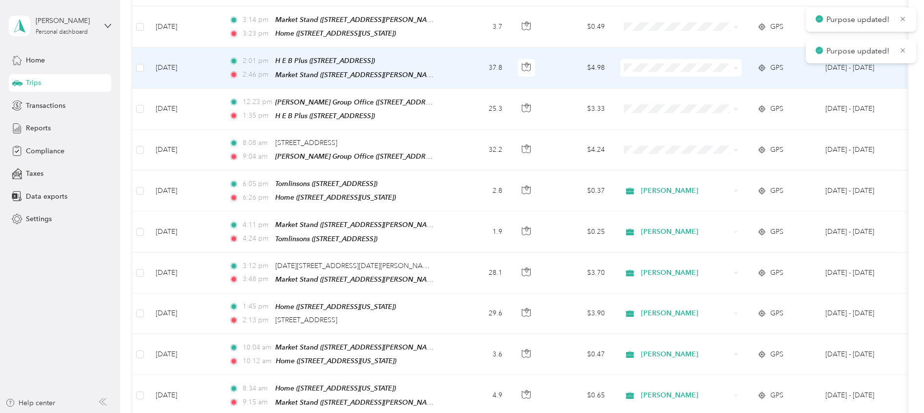
click at [653, 59] on ol "[PERSON_NAME] Personal" at bounding box center [681, 64] width 121 height 34
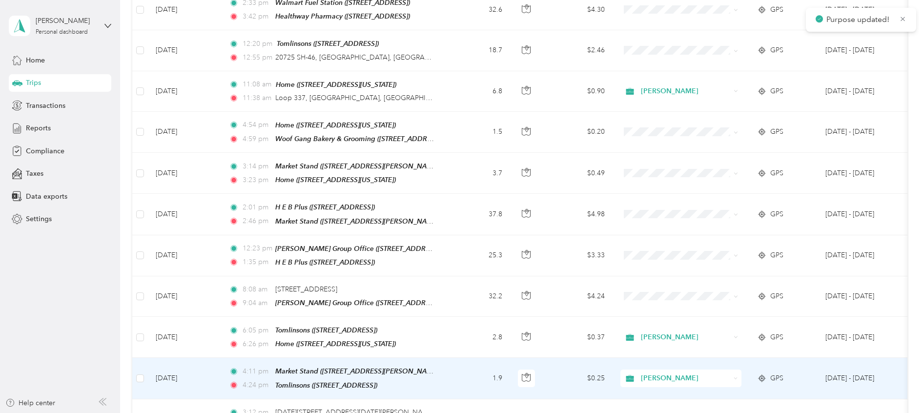
scroll to position [1252, 0]
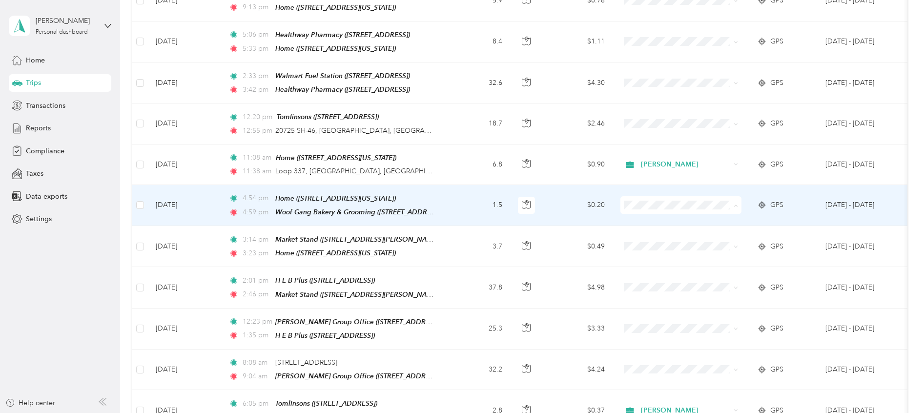
click at [643, 194] on span "[PERSON_NAME]" at bounding box center [680, 195] width 107 height 10
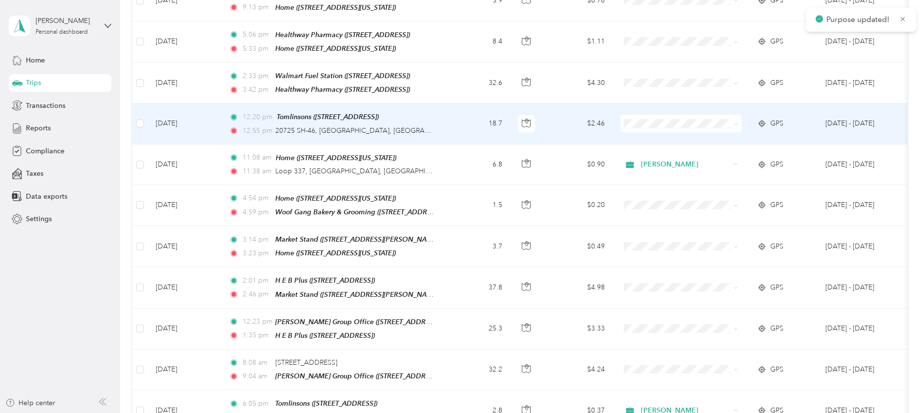
click at [644, 115] on span "[PERSON_NAME]" at bounding box center [689, 113] width 90 height 10
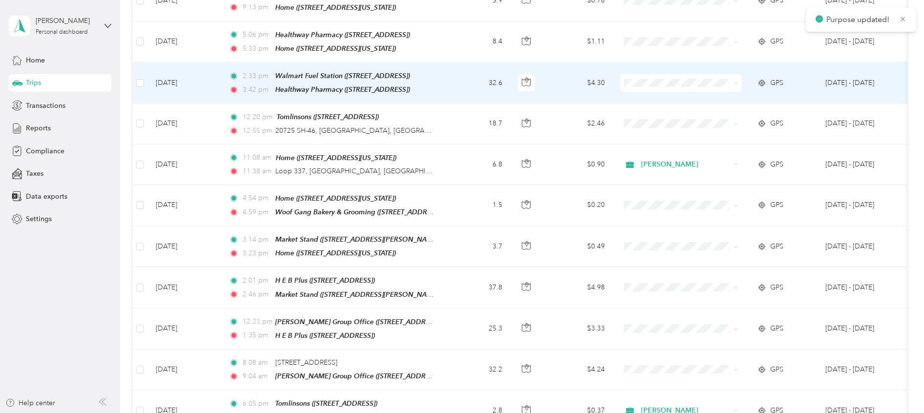
click at [652, 73] on span "[PERSON_NAME]" at bounding box center [689, 75] width 90 height 10
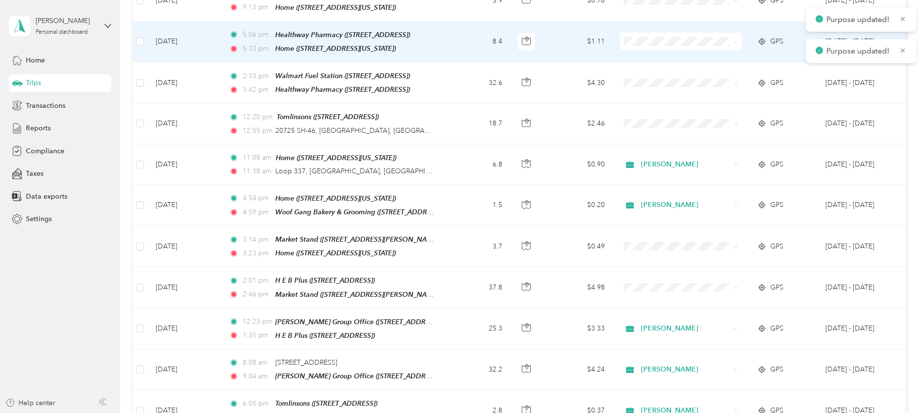
click at [657, 33] on span "[PERSON_NAME]" at bounding box center [689, 34] width 90 height 10
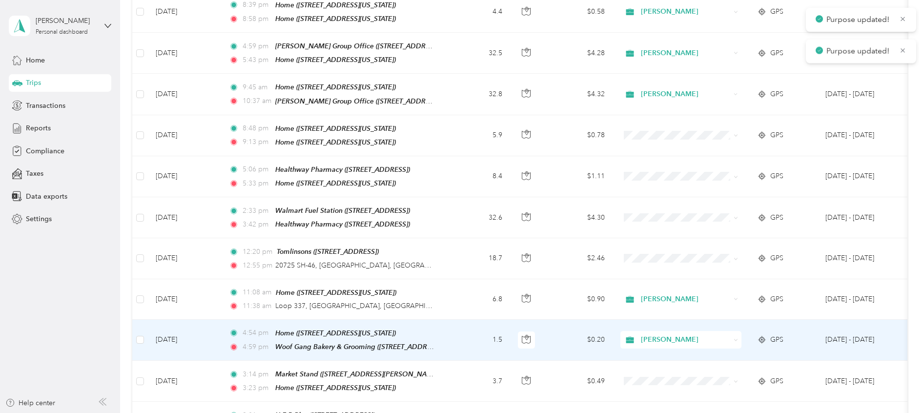
scroll to position [1106, 0]
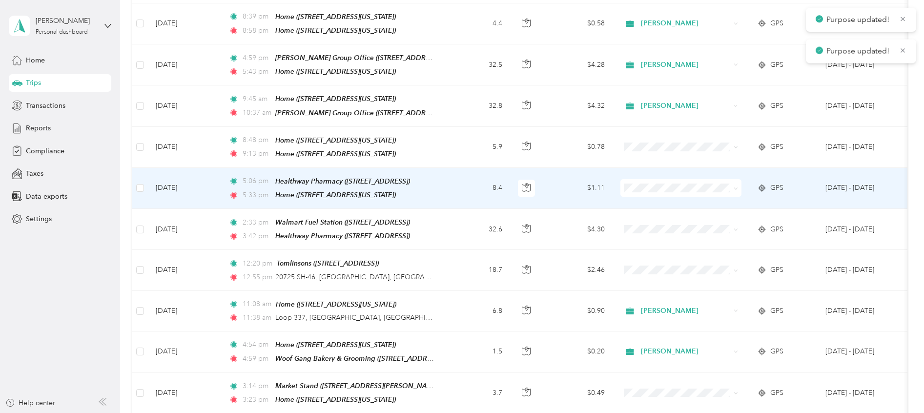
click at [655, 177] on span "[PERSON_NAME]" at bounding box center [689, 181] width 90 height 10
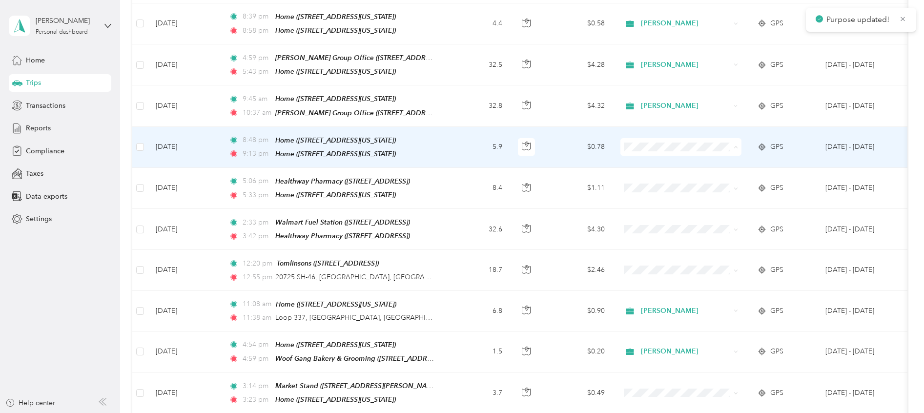
click at [661, 142] on li "[PERSON_NAME]" at bounding box center [681, 140] width 121 height 17
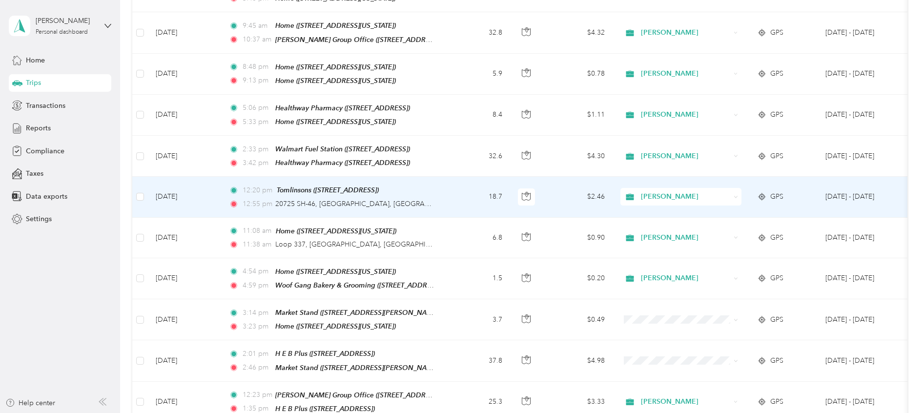
scroll to position [1252, 0]
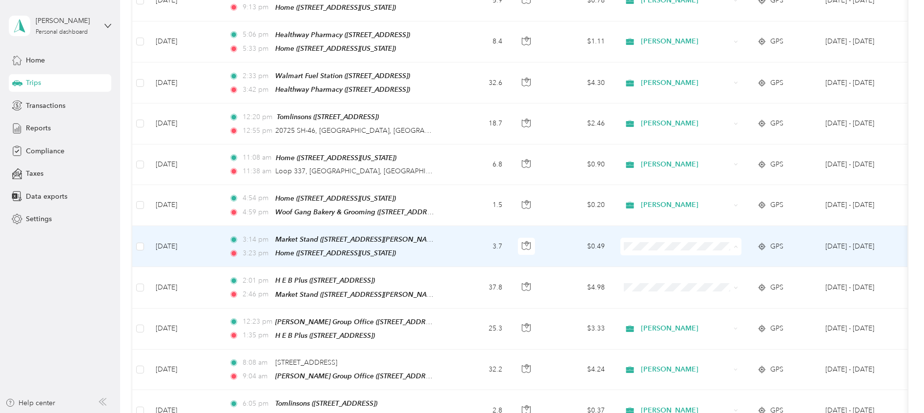
click at [646, 234] on span "[PERSON_NAME]" at bounding box center [689, 235] width 90 height 10
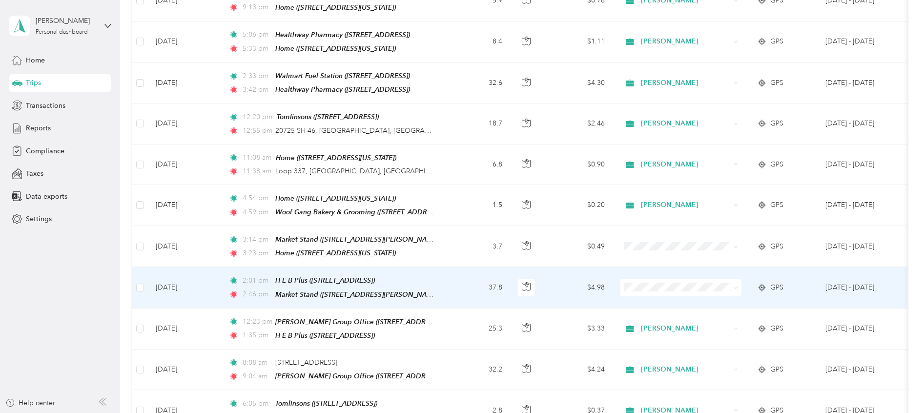
click at [641, 279] on span at bounding box center [681, 288] width 121 height 18
click at [641, 274] on span "[PERSON_NAME]" at bounding box center [680, 275] width 107 height 10
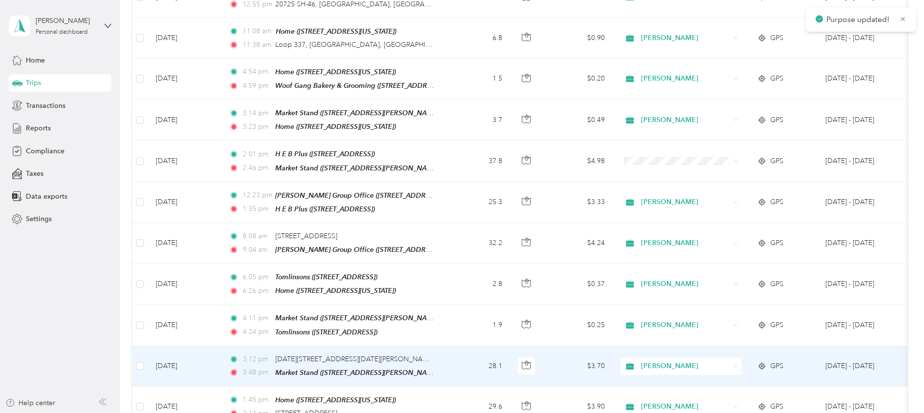
scroll to position [1326, 0]
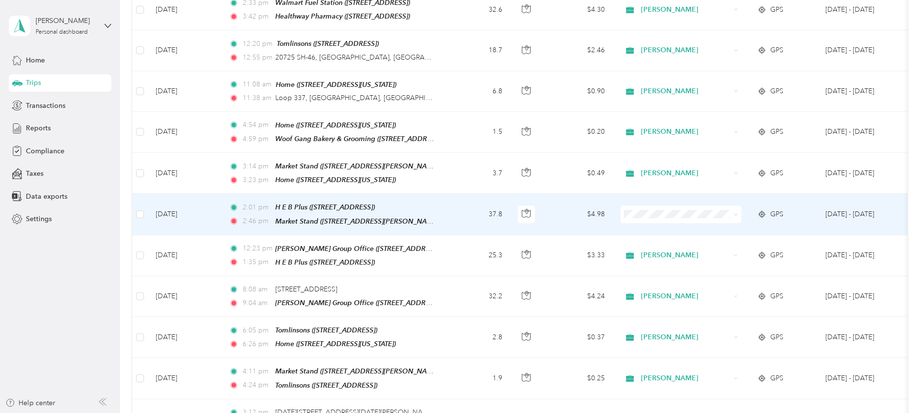
click at [661, 206] on span at bounding box center [681, 215] width 121 height 18
click at [642, 205] on span "[PERSON_NAME]" at bounding box center [680, 202] width 107 height 10
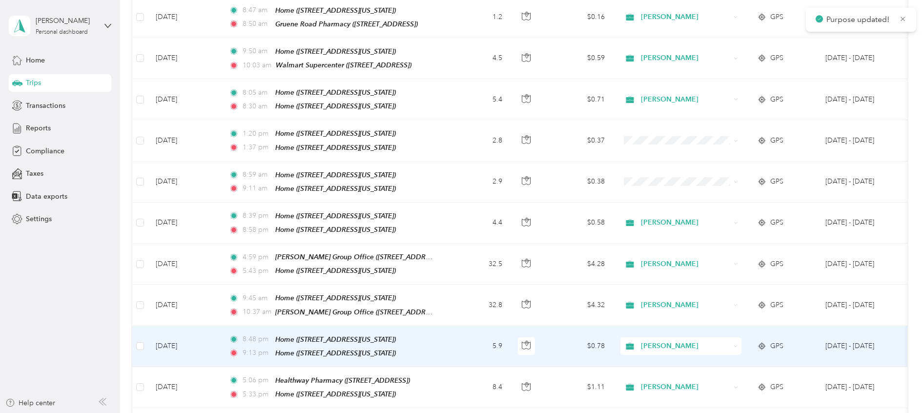
scroll to position [886, 0]
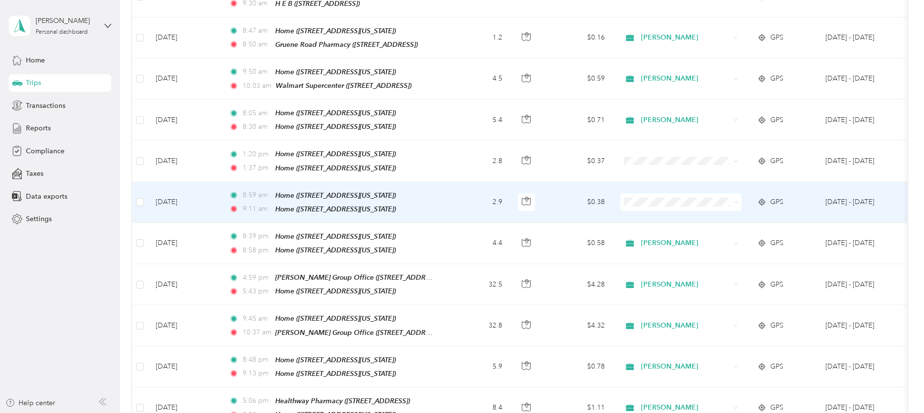
click at [639, 200] on icon at bounding box center [633, 200] width 12 height 8
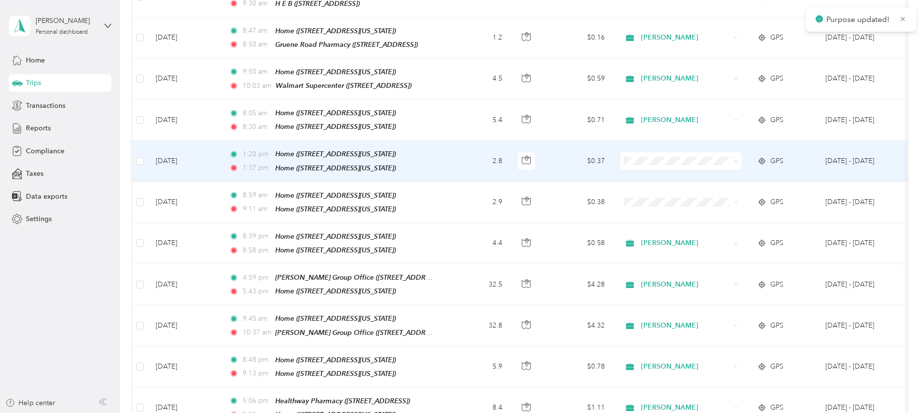
click at [634, 152] on span at bounding box center [681, 161] width 121 height 18
click at [645, 161] on span "[PERSON_NAME]" at bounding box center [689, 158] width 90 height 10
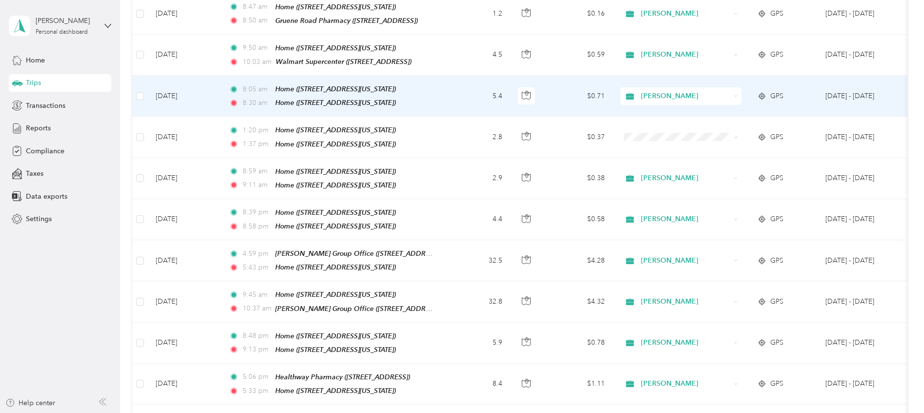
scroll to position [959, 0]
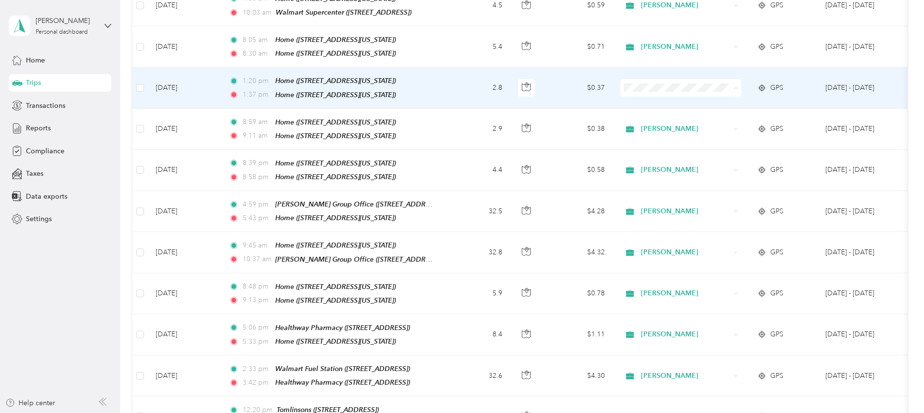
click at [647, 86] on span "[PERSON_NAME]" at bounding box center [689, 87] width 90 height 10
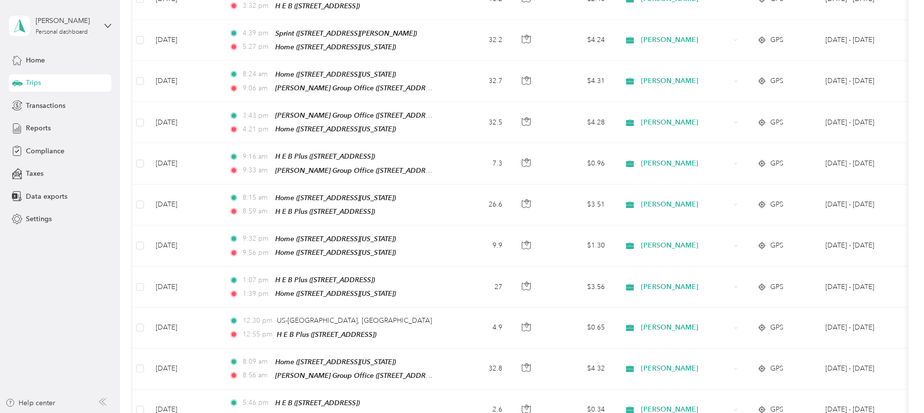
scroll to position [0, 0]
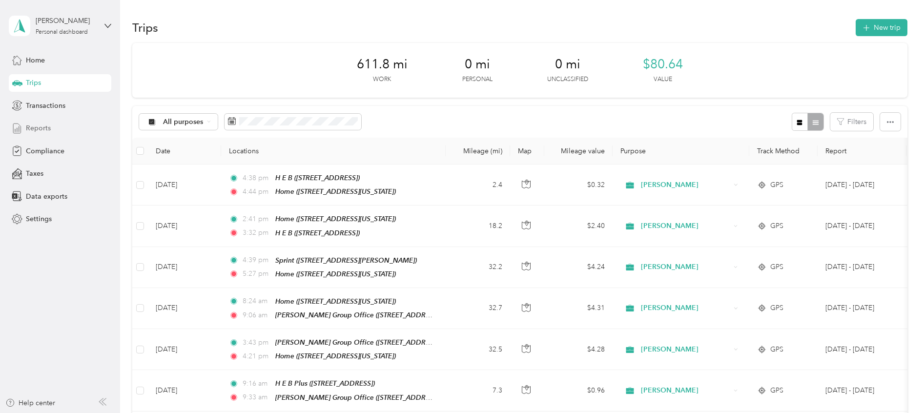
click at [44, 129] on span "Reports" at bounding box center [38, 128] width 25 height 10
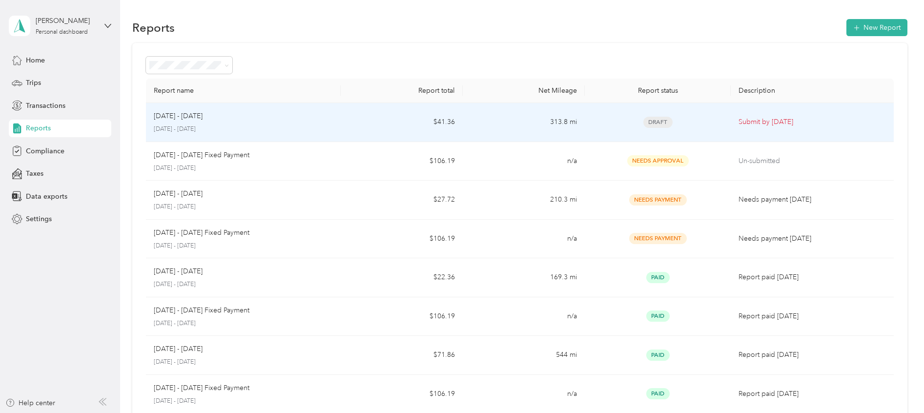
click at [203, 113] on p "[DATE] - [DATE]" at bounding box center [178, 116] width 49 height 11
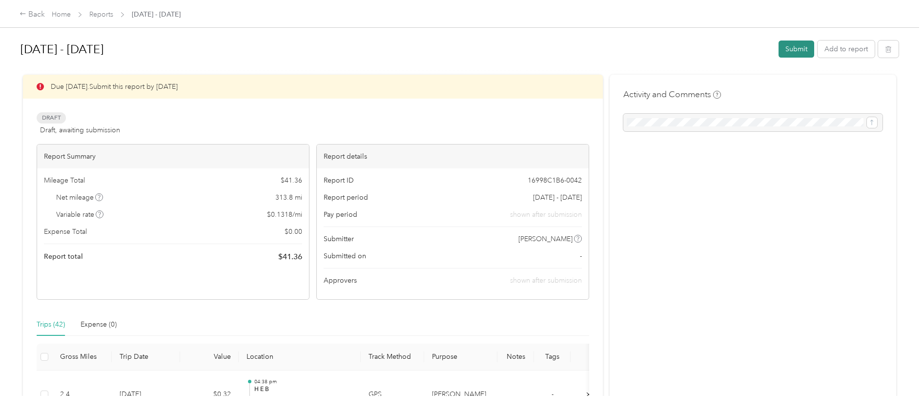
click at [795, 47] on button "Submit" at bounding box center [797, 49] width 36 height 17
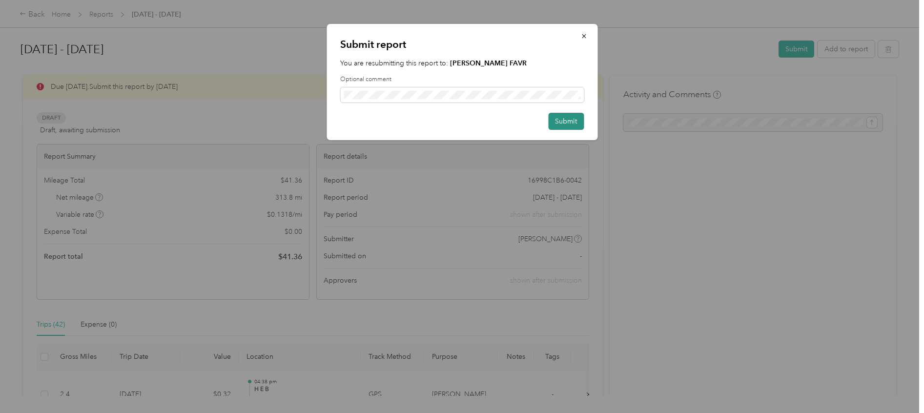
click at [577, 122] on button "Submit" at bounding box center [566, 121] width 36 height 17
